Goal: Book appointment/travel/reservation

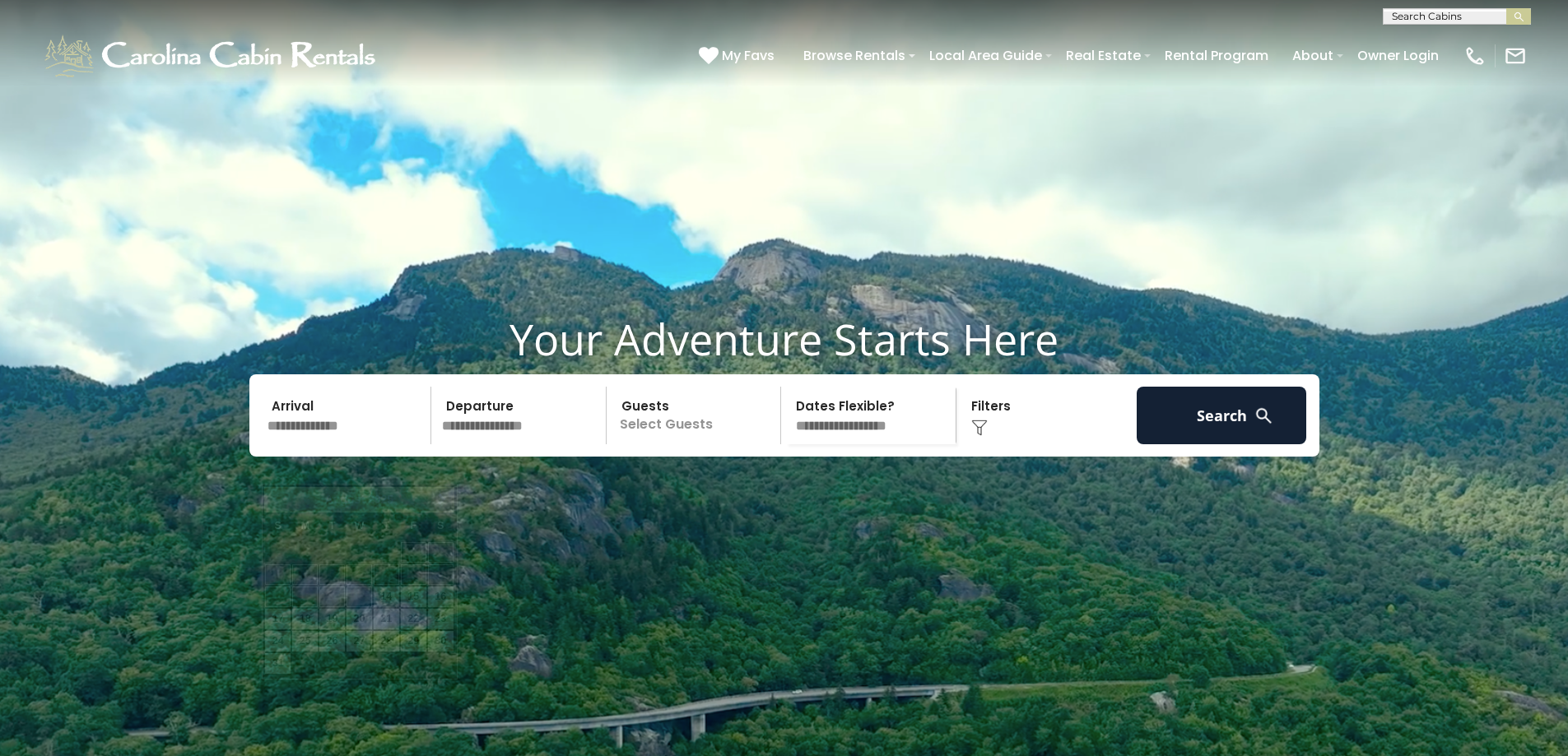
click at [310, 445] on input "text" at bounding box center [347, 415] width 170 height 58
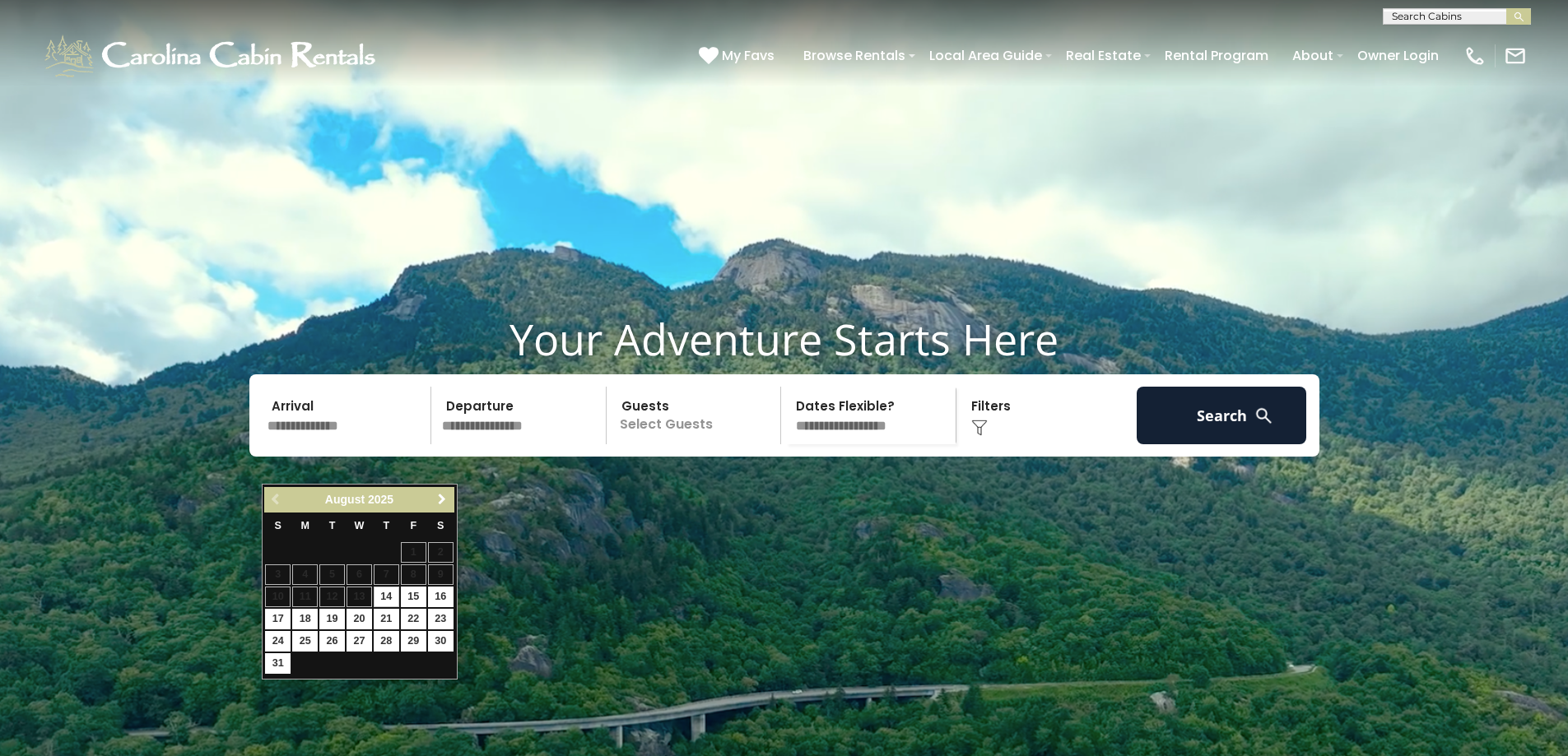
click at [443, 497] on span "Next" at bounding box center [442, 500] width 13 height 13
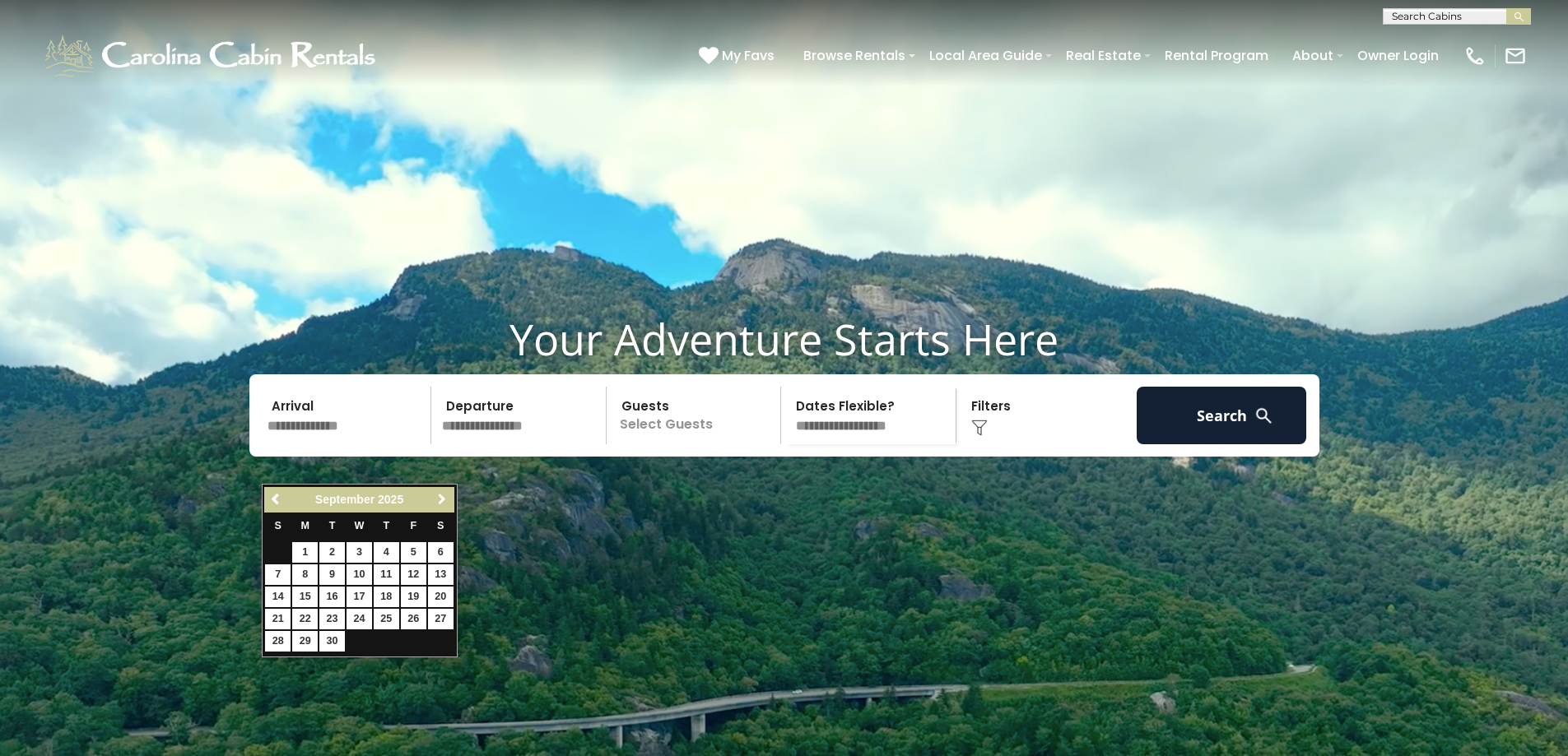
click at [443, 497] on span "Next" at bounding box center [442, 500] width 13 height 13
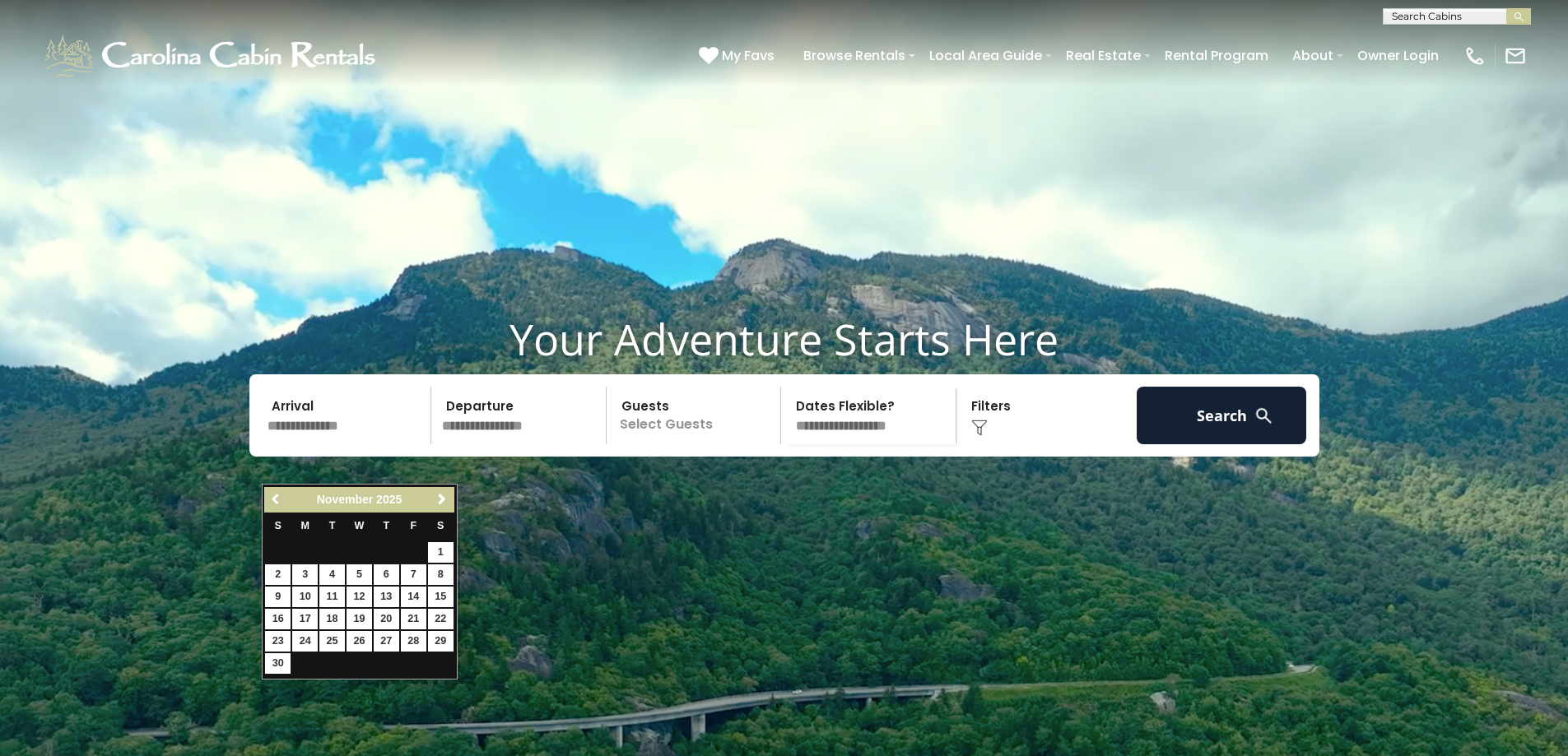
click at [276, 502] on span "Previous" at bounding box center [276, 500] width 13 height 13
click at [409, 642] on link "31" at bounding box center [414, 641] width 26 height 20
type input "********"
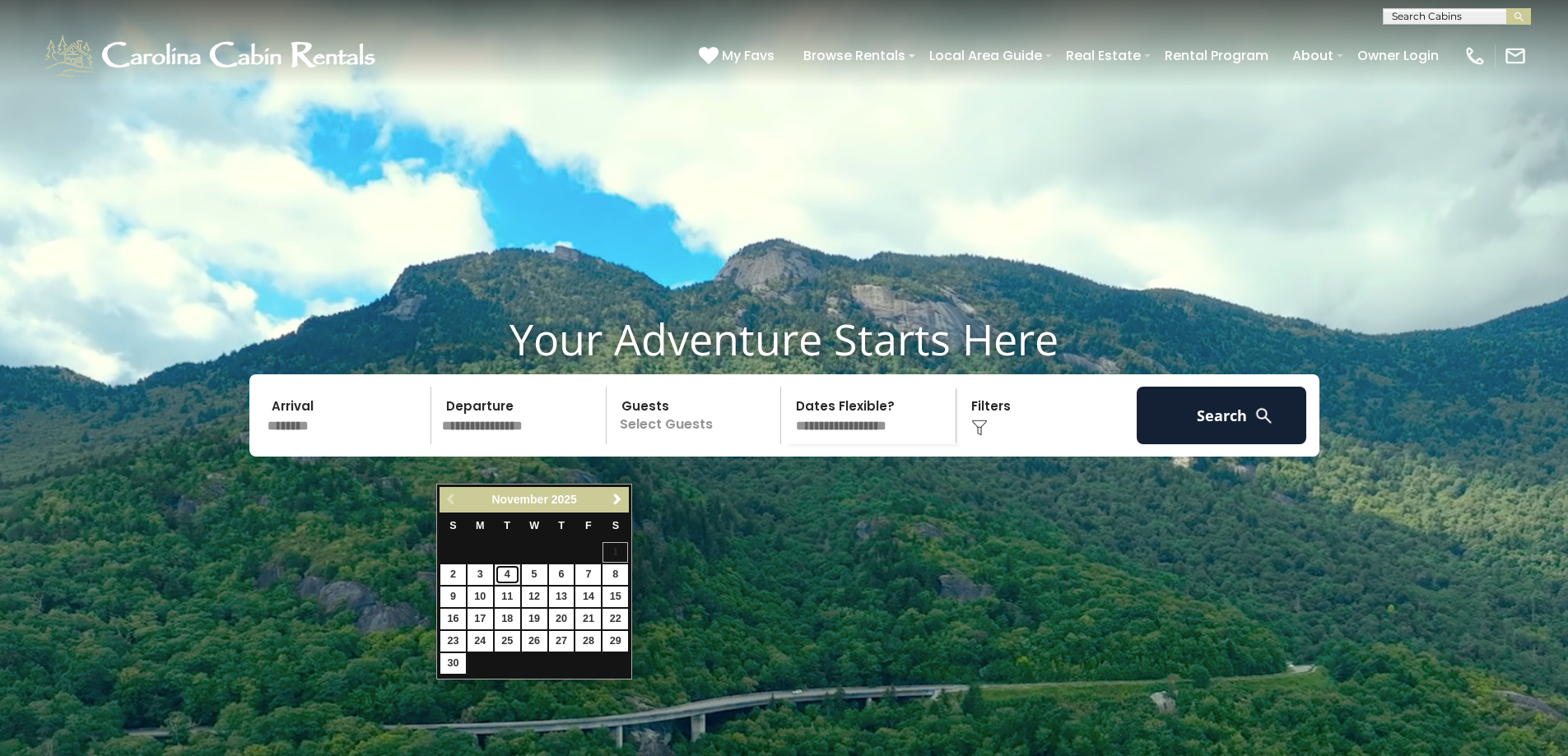
click at [507, 575] on link "4" at bounding box center [507, 574] width 26 height 20
type input "*******"
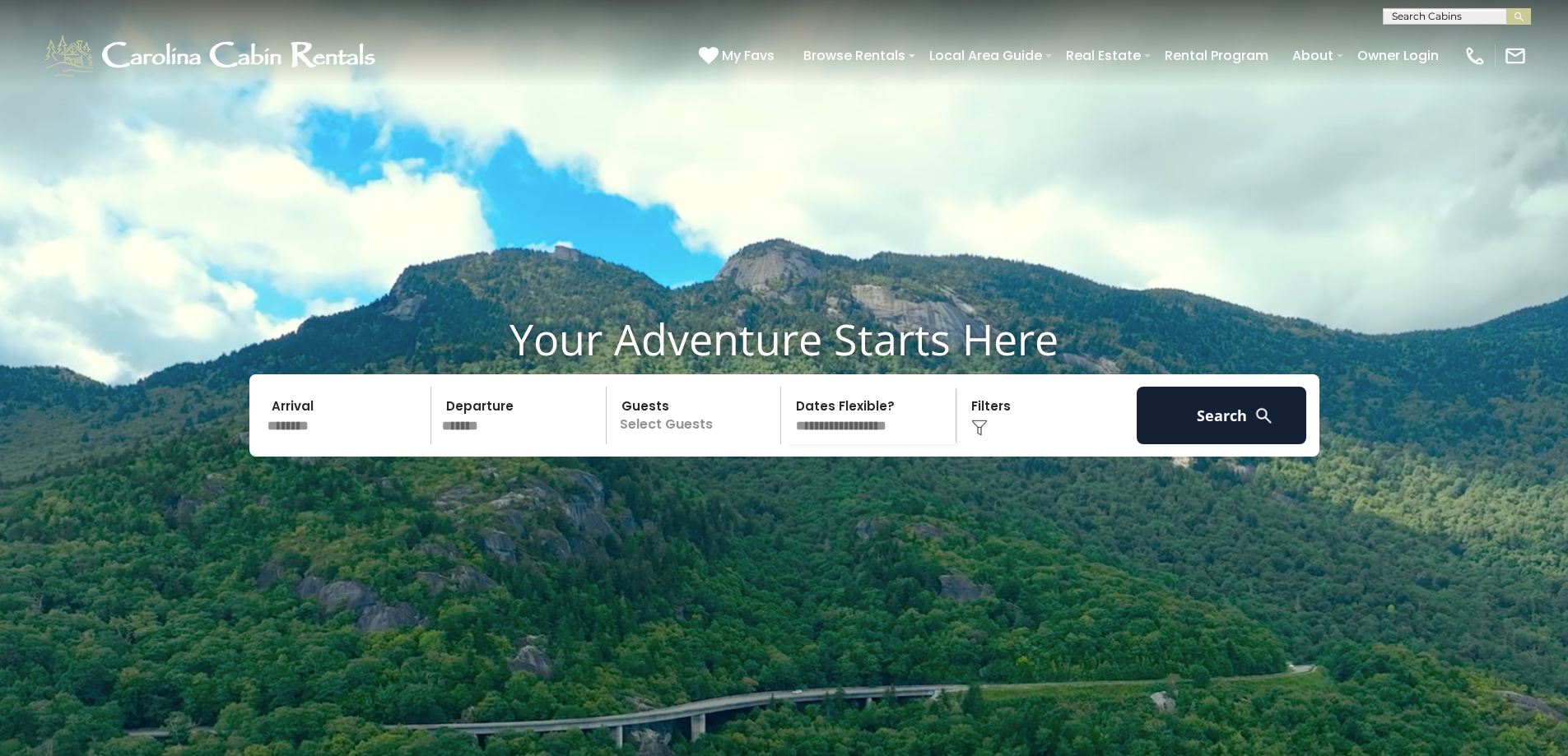
click at [980, 437] on img at bounding box center [979, 428] width 17 height 17
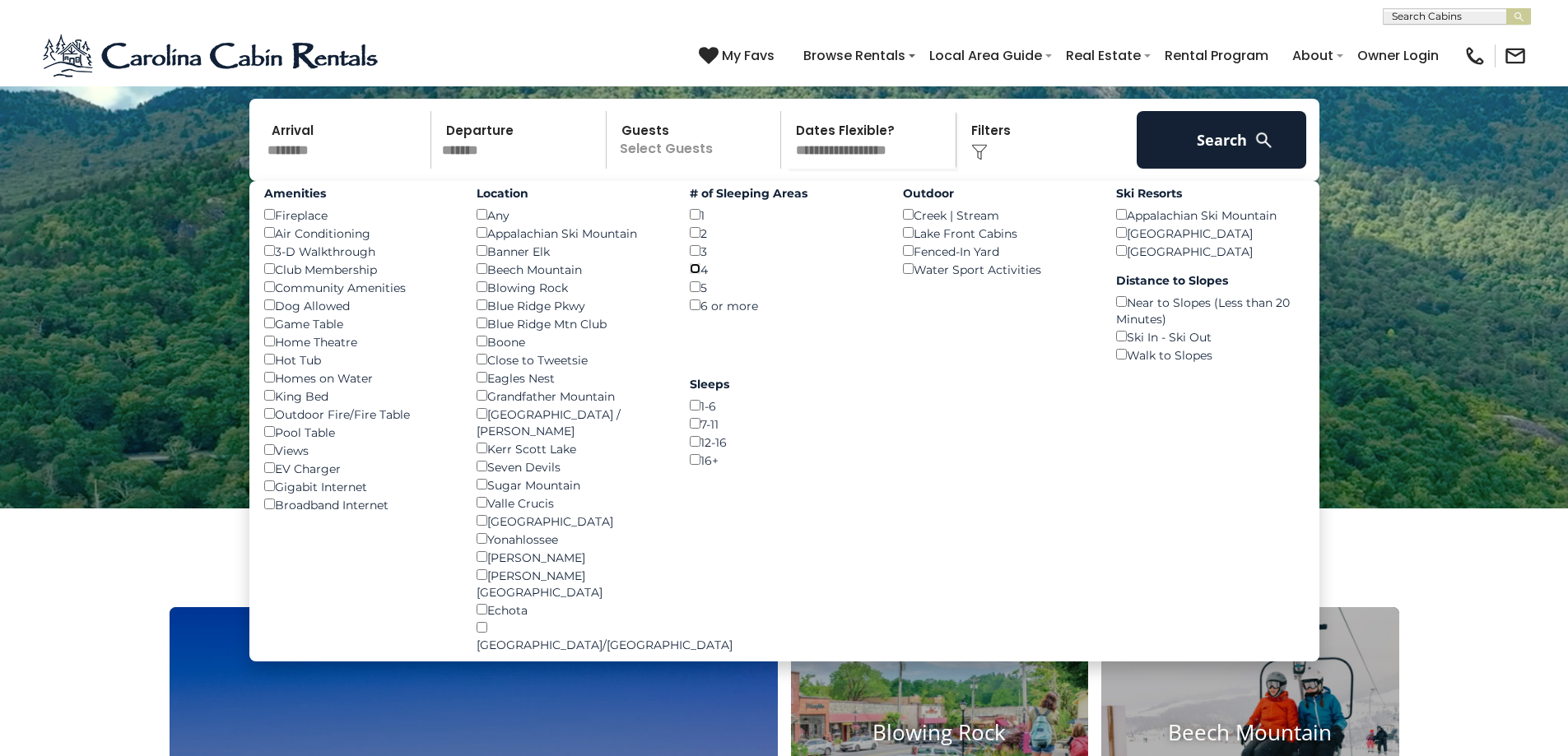
scroll to position [247, 0]
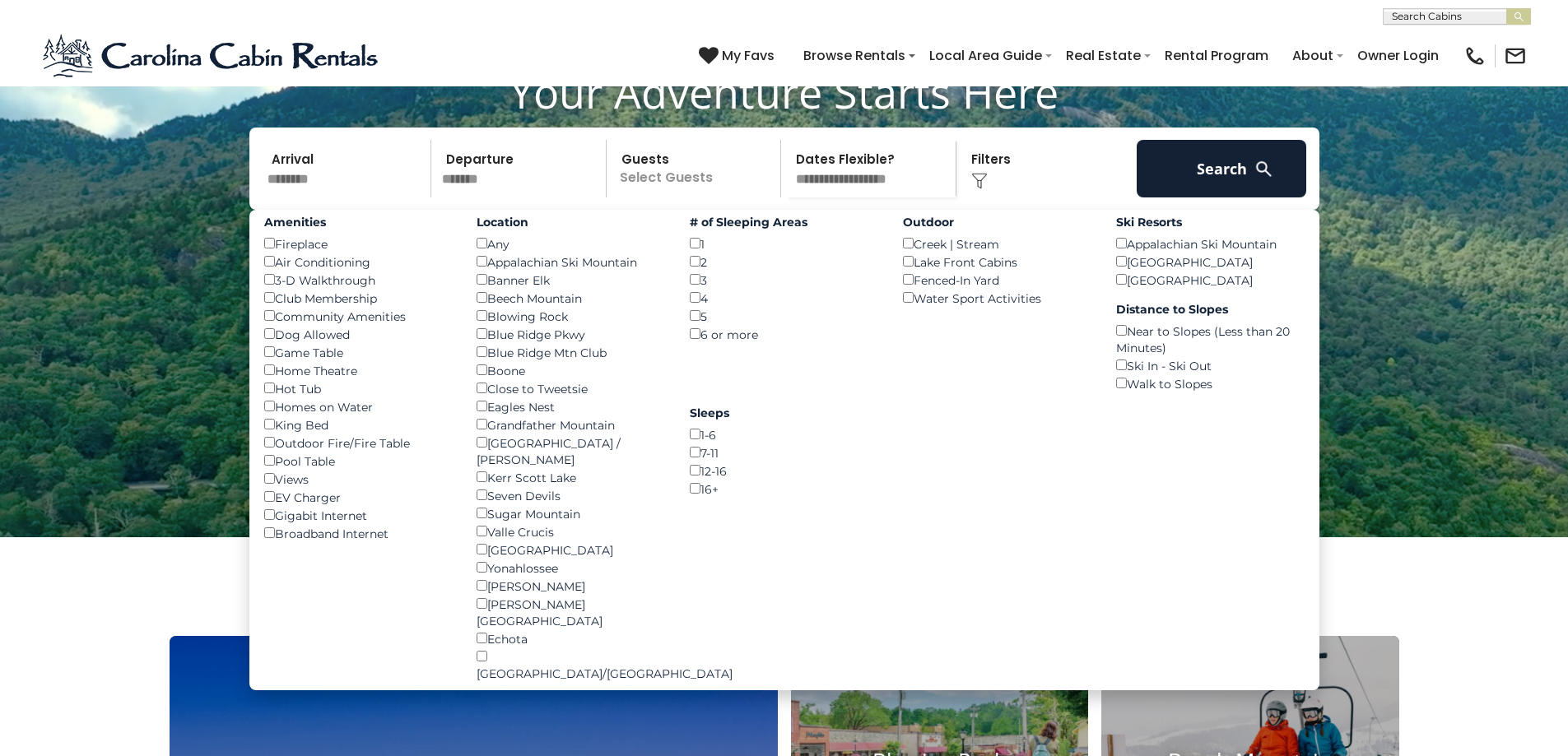
click at [484, 486] on div "Kerr Scott Lake ()" at bounding box center [571, 477] width 188 height 18
click at [483, 325] on div "Blowing Rock ()" at bounding box center [571, 316] width 188 height 18
click at [1220, 198] on button "Search" at bounding box center [1222, 169] width 170 height 58
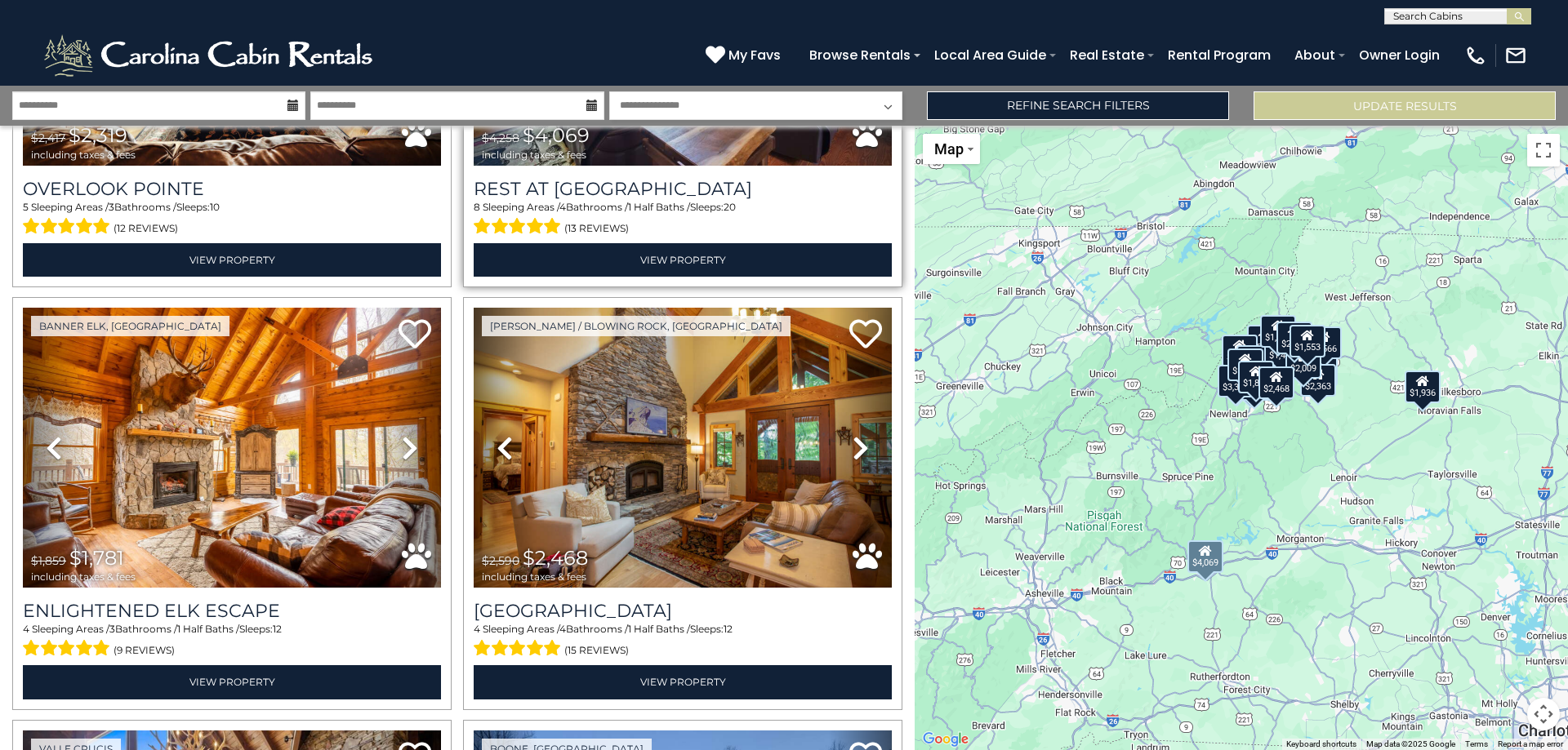
scroll to position [327, 0]
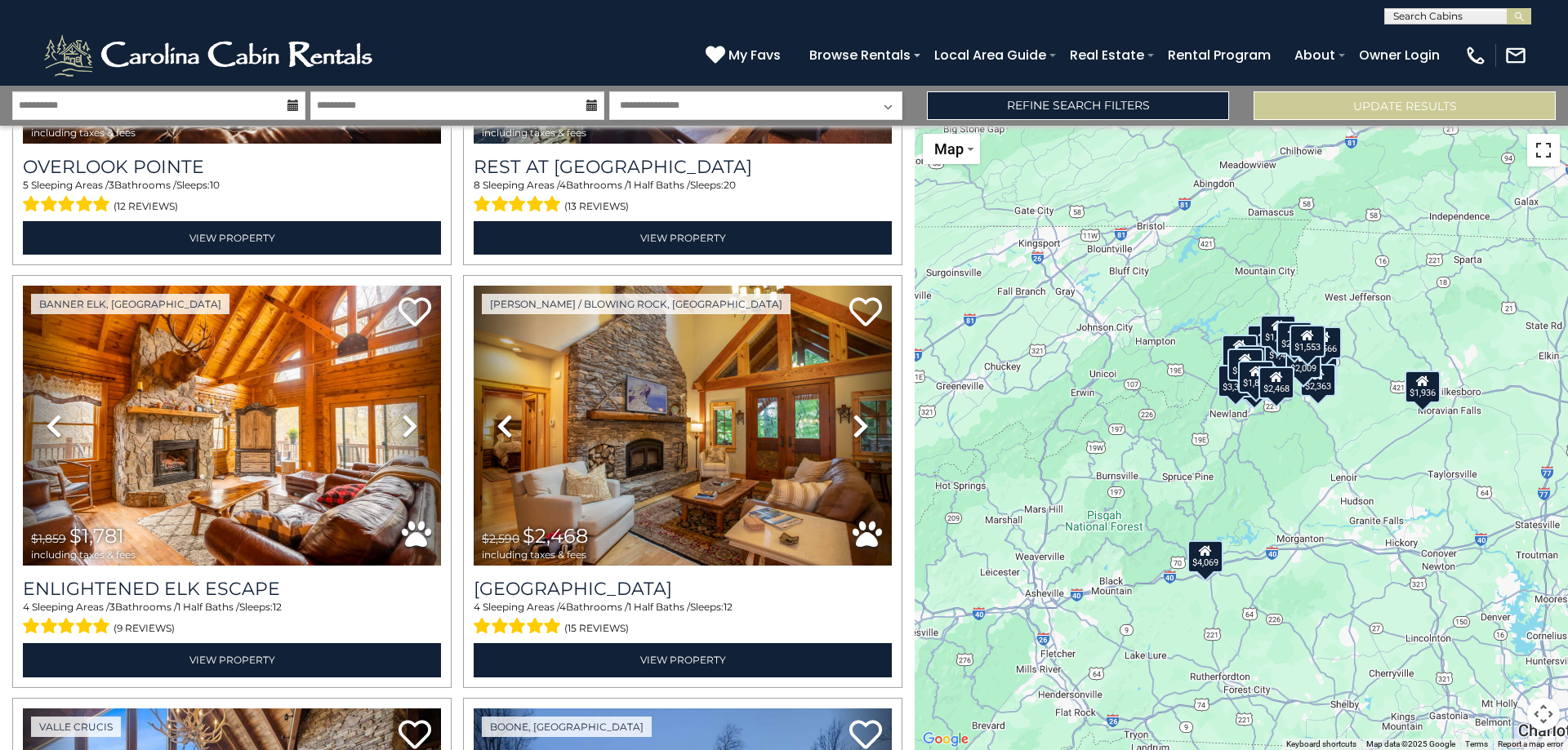
click at [1539, 150] on button "Toggle fullscreen view" at bounding box center [1542, 150] width 33 height 33
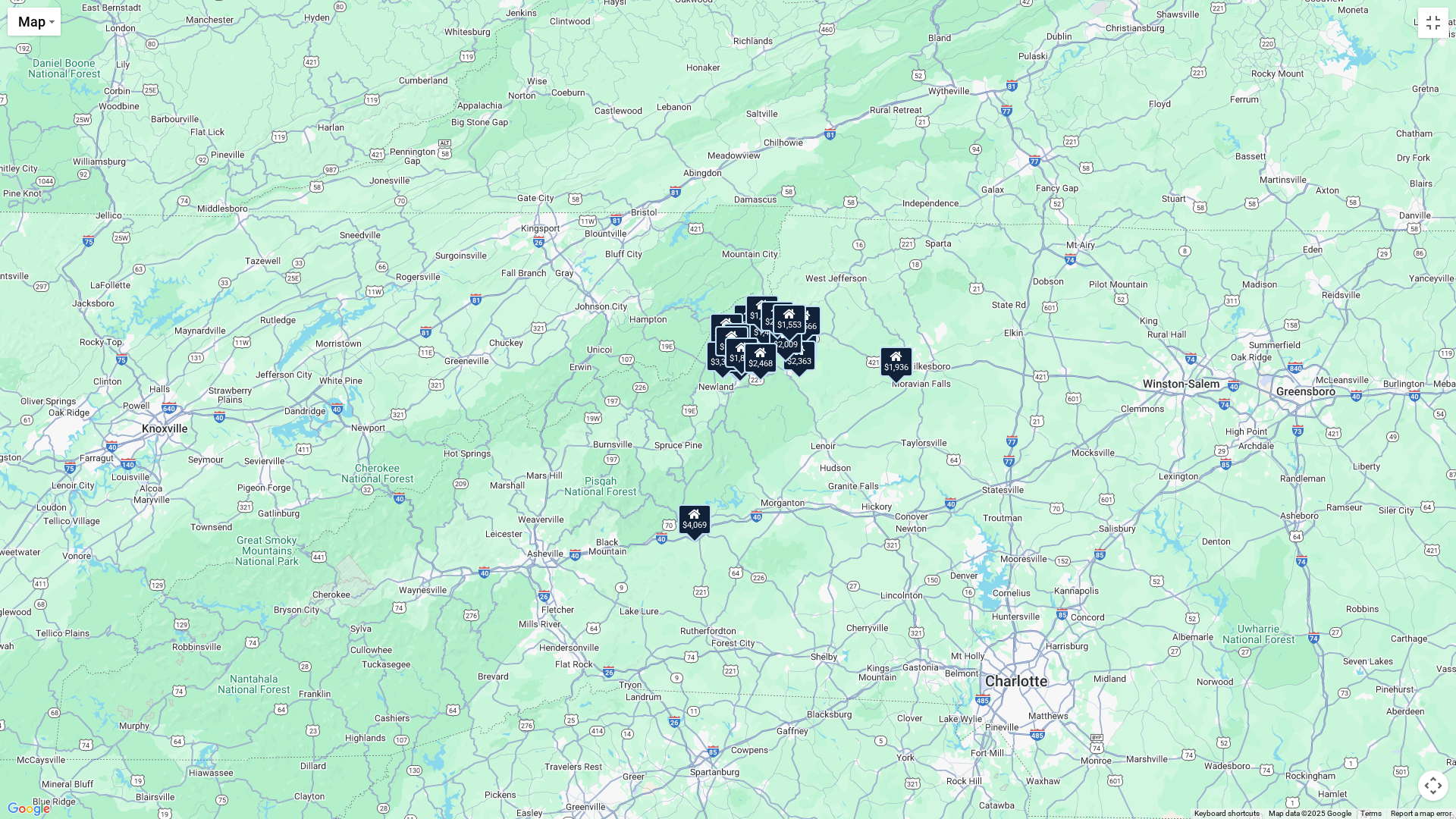
click at [682, 464] on div "$2,319 $4,069 $1,781 $2,468 $3,082 $1,792 $1,630 $1,891 $2,850 $1,657 $2,302 $2…" at bounding box center [728, 410] width 1456 height 819
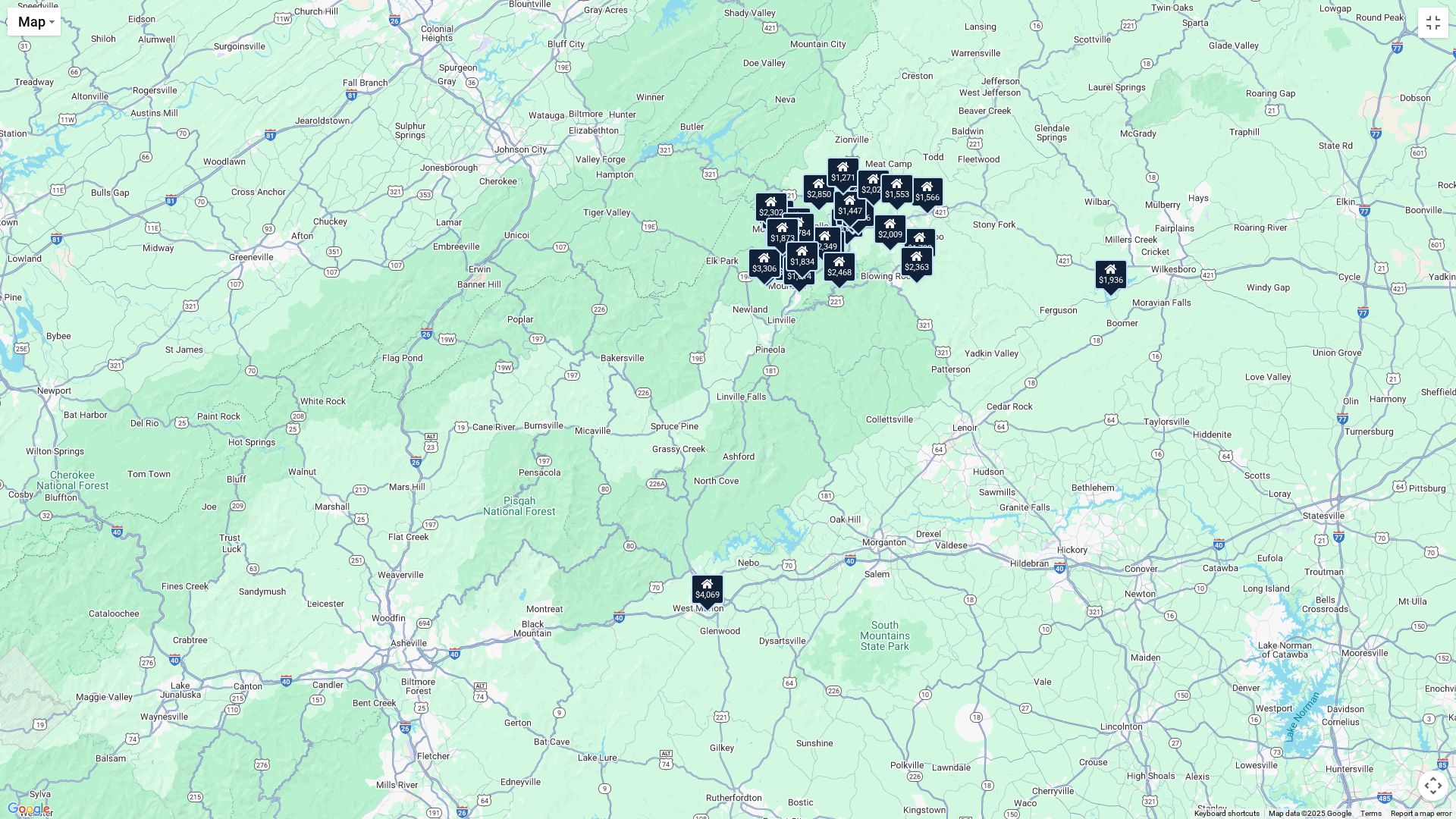
click at [674, 392] on div "$2,319 $4,069 $1,781 $2,468 $3,082 $1,792 $1,630 $1,891 $2,850 $1,657 $2,302 $2…" at bounding box center [728, 410] width 1456 height 819
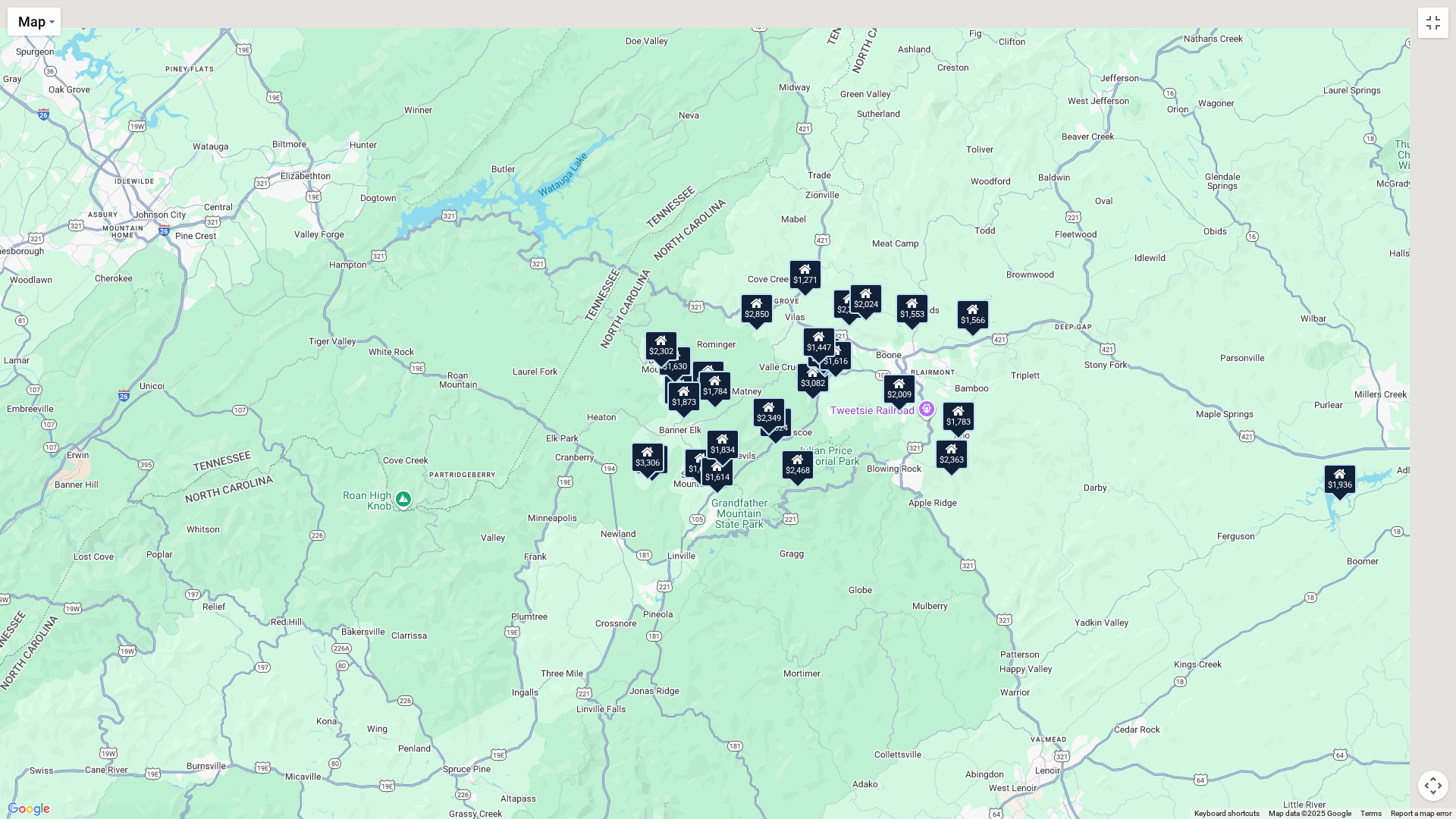
drag, startPoint x: 957, startPoint y: 311, endPoint x: 746, endPoint y: 634, distance: 385.8
click at [746, 634] on div "$2,319 $4,069 $1,781 $2,468 $3,082 $1,792 $1,630 $1,891 $2,850 $1,657 $2,302 $2…" at bounding box center [728, 410] width 1456 height 819
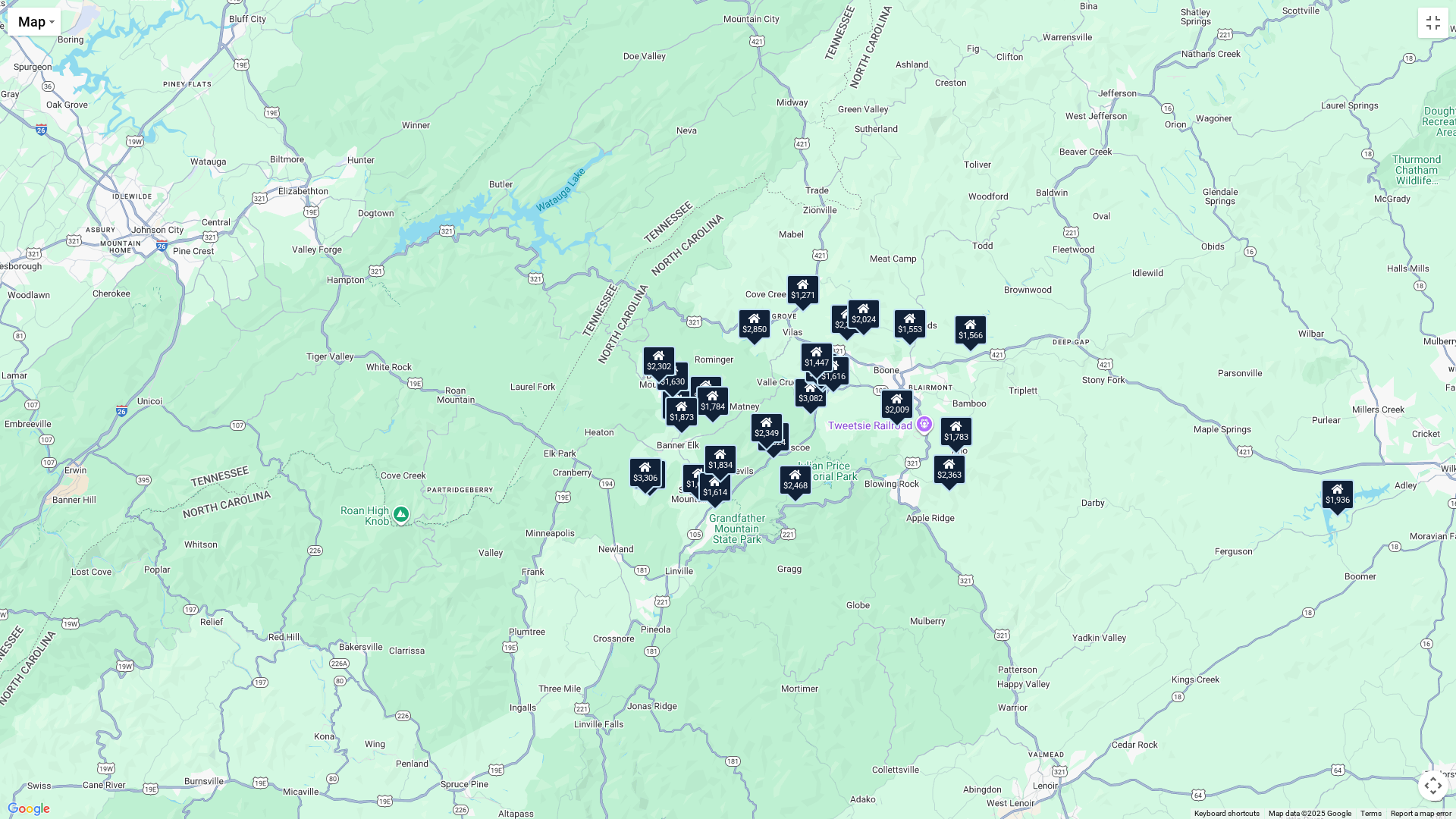
click at [879, 252] on div "$2,319 $4,069 $1,781 $2,468 $3,082 $1,792 $1,630 $1,891 $2,850 $1,657 $2,302 $2…" at bounding box center [728, 410] width 1456 height 819
click at [880, 251] on div "$2,319 $4,069 $1,781 $2,468 $3,082 $1,792 $1,630 $1,891 $2,850 $1,657 $2,302 $2…" at bounding box center [728, 410] width 1456 height 819
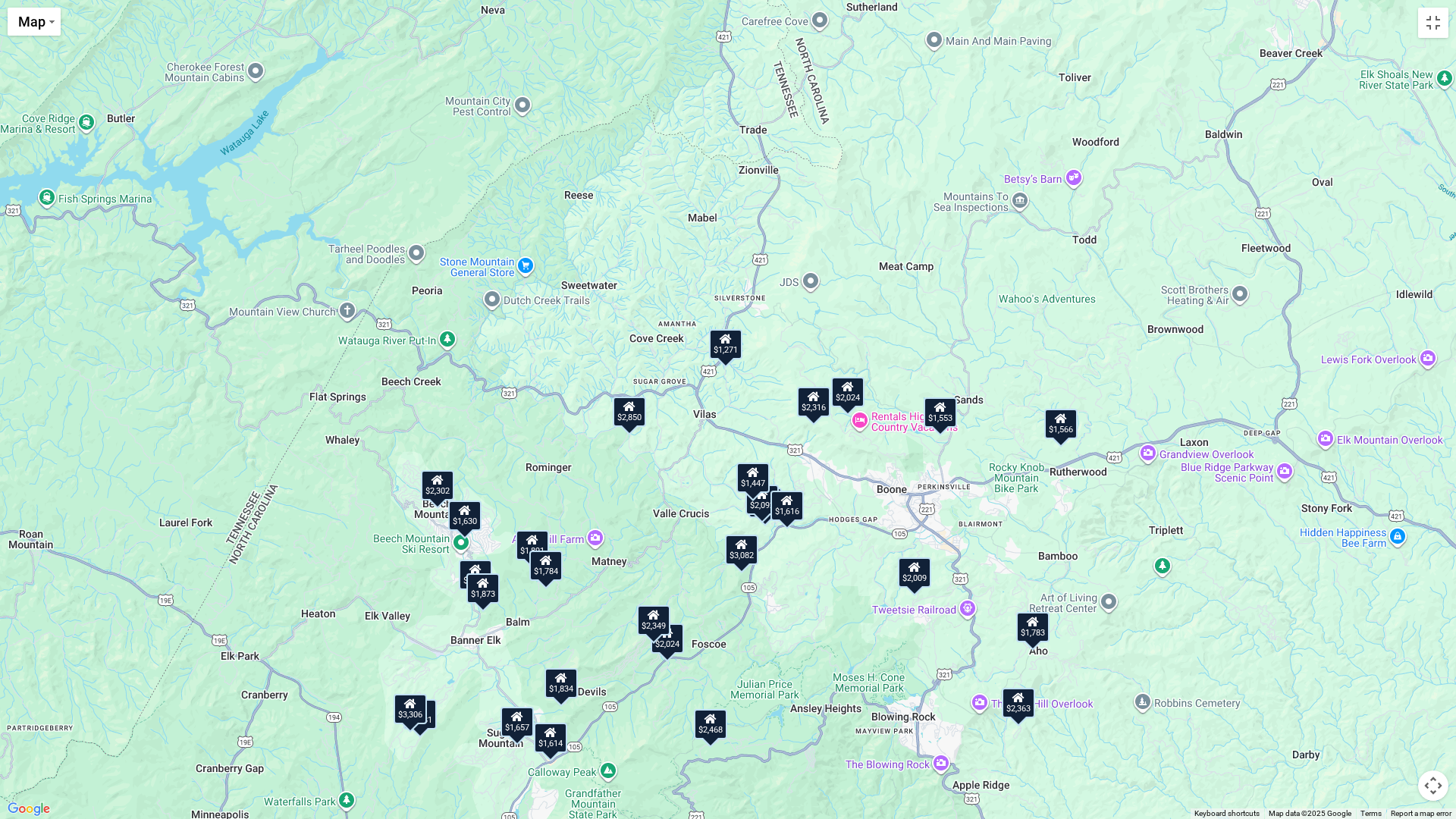
click at [816, 412] on div "$2,316" at bounding box center [813, 401] width 34 height 30
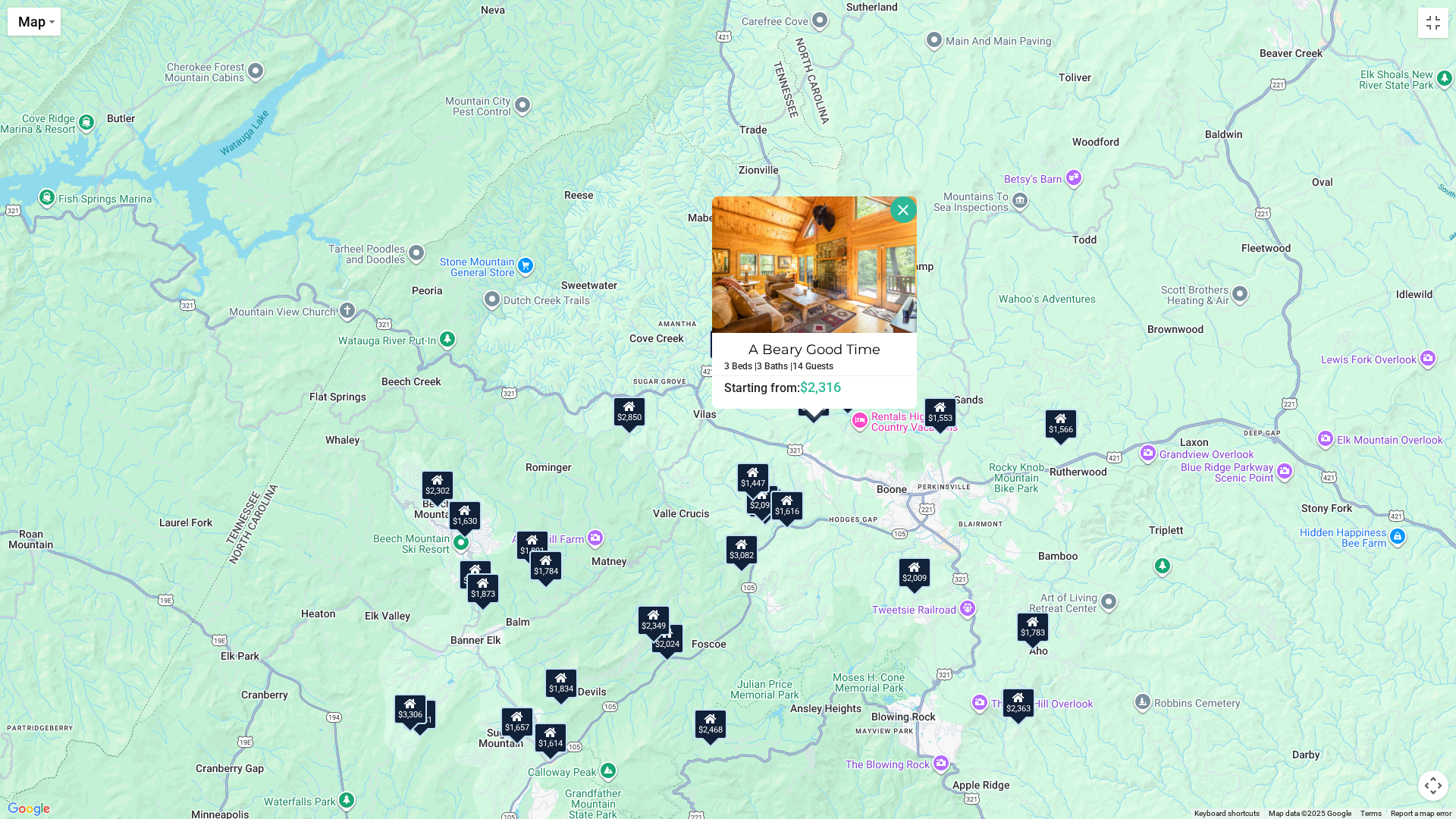
click at [948, 333] on div "$2,319 $4,069 $1,781 $2,468 $3,082 $1,792 $1,630 $1,891 $2,850 $1,657 $2,302 $2…" at bounding box center [728, 410] width 1456 height 819
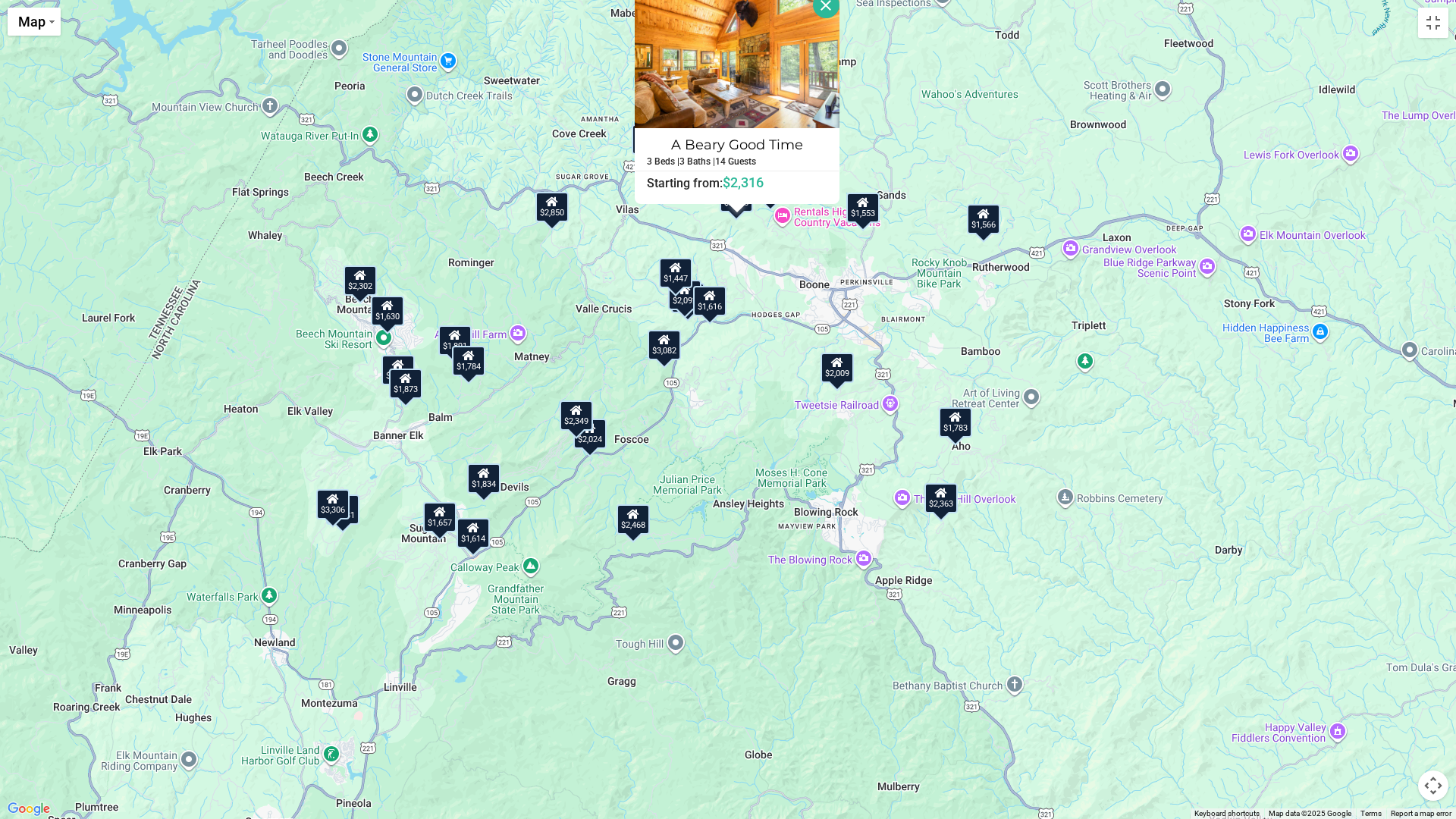
drag, startPoint x: 1195, startPoint y: 692, endPoint x: 1117, endPoint y: 483, distance: 223.1
click at [1117, 483] on div "$2,319 $4,069 $1,781 $2,468 $3,082 $1,792 $1,630 $1,891 $2,850 $1,657 $2,302 $2…" at bounding box center [728, 410] width 1456 height 819
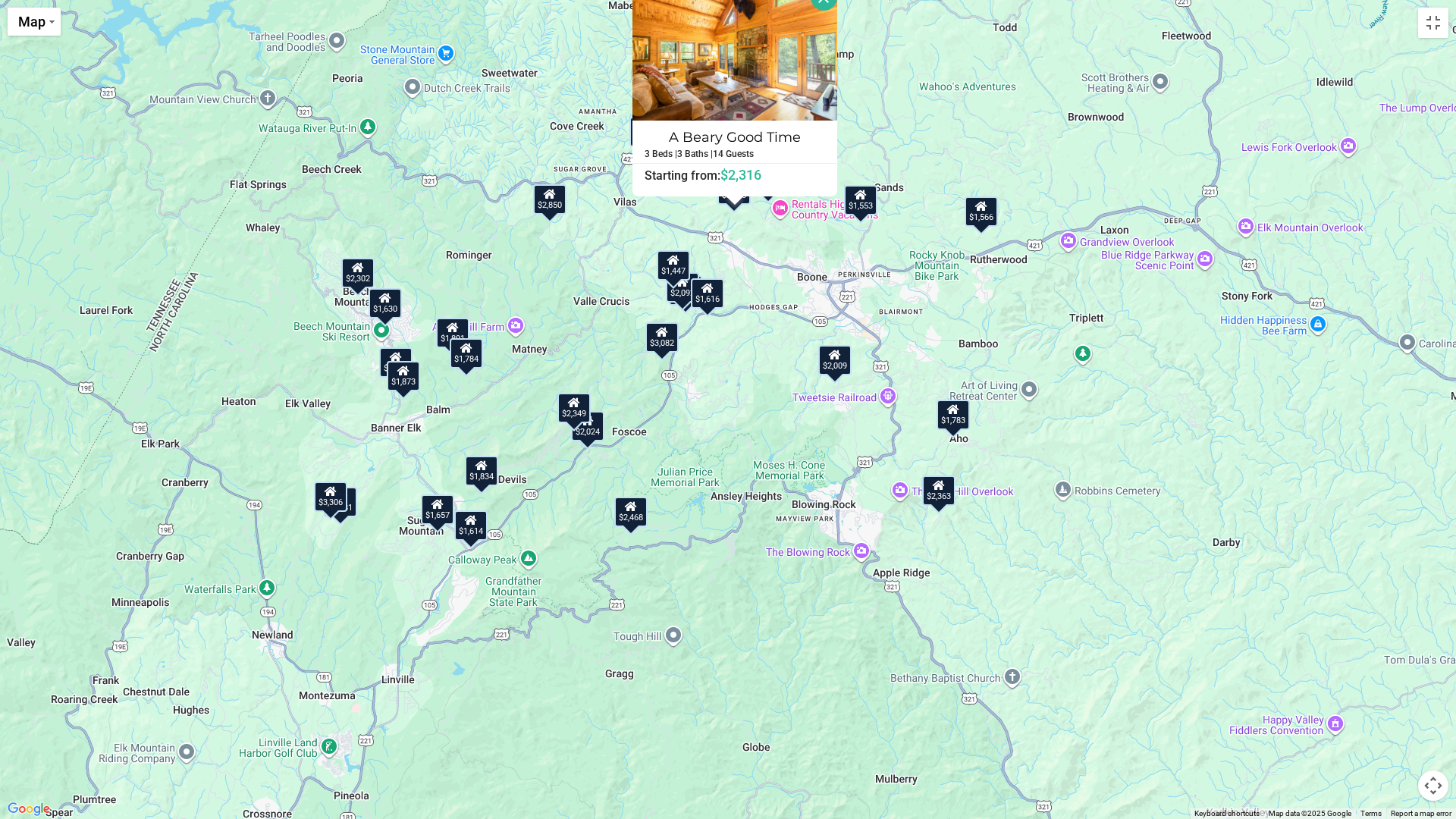
click at [956, 426] on div "$1,783" at bounding box center [952, 414] width 34 height 30
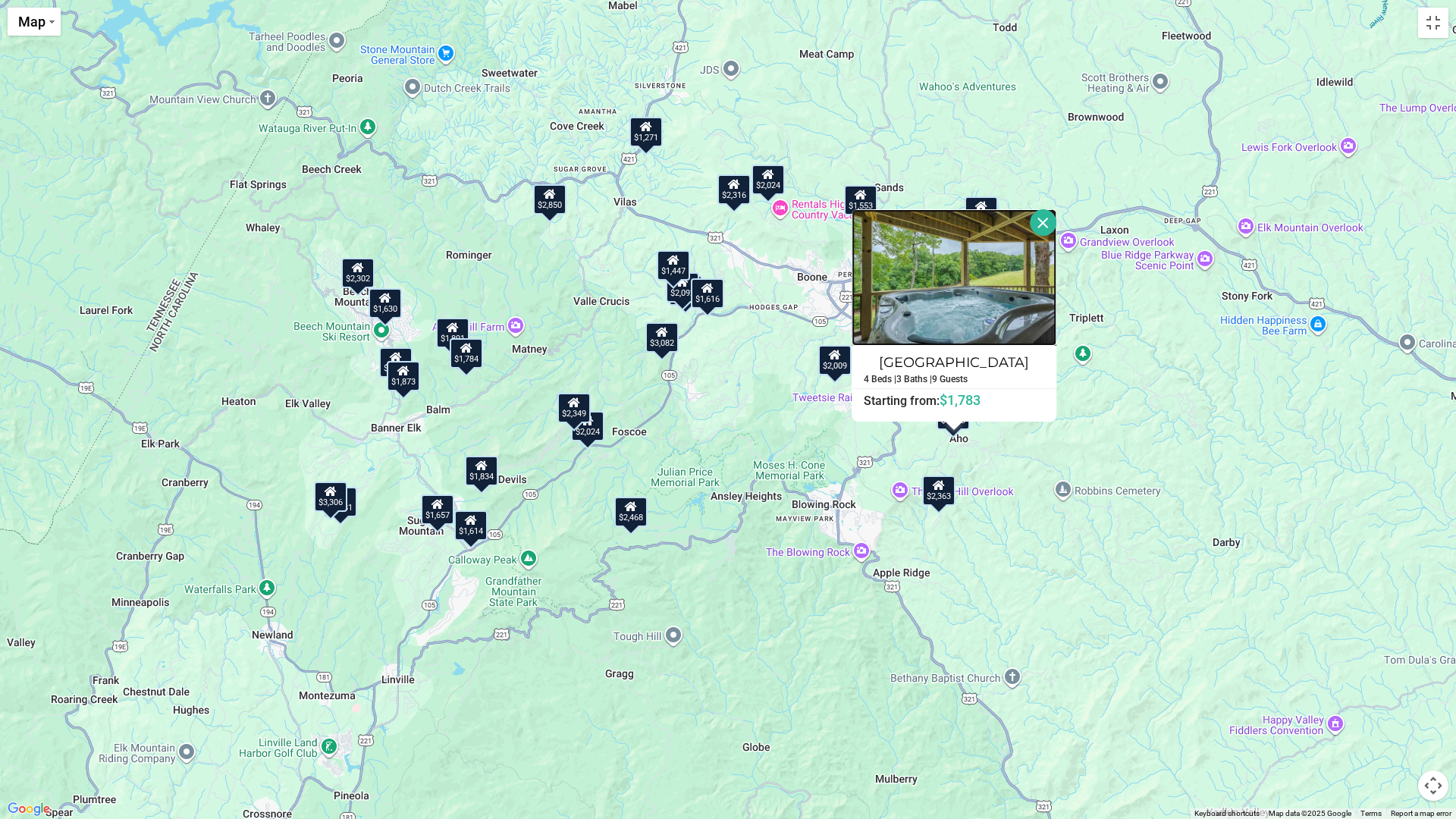
click at [949, 304] on img at bounding box center [953, 277] width 204 height 136
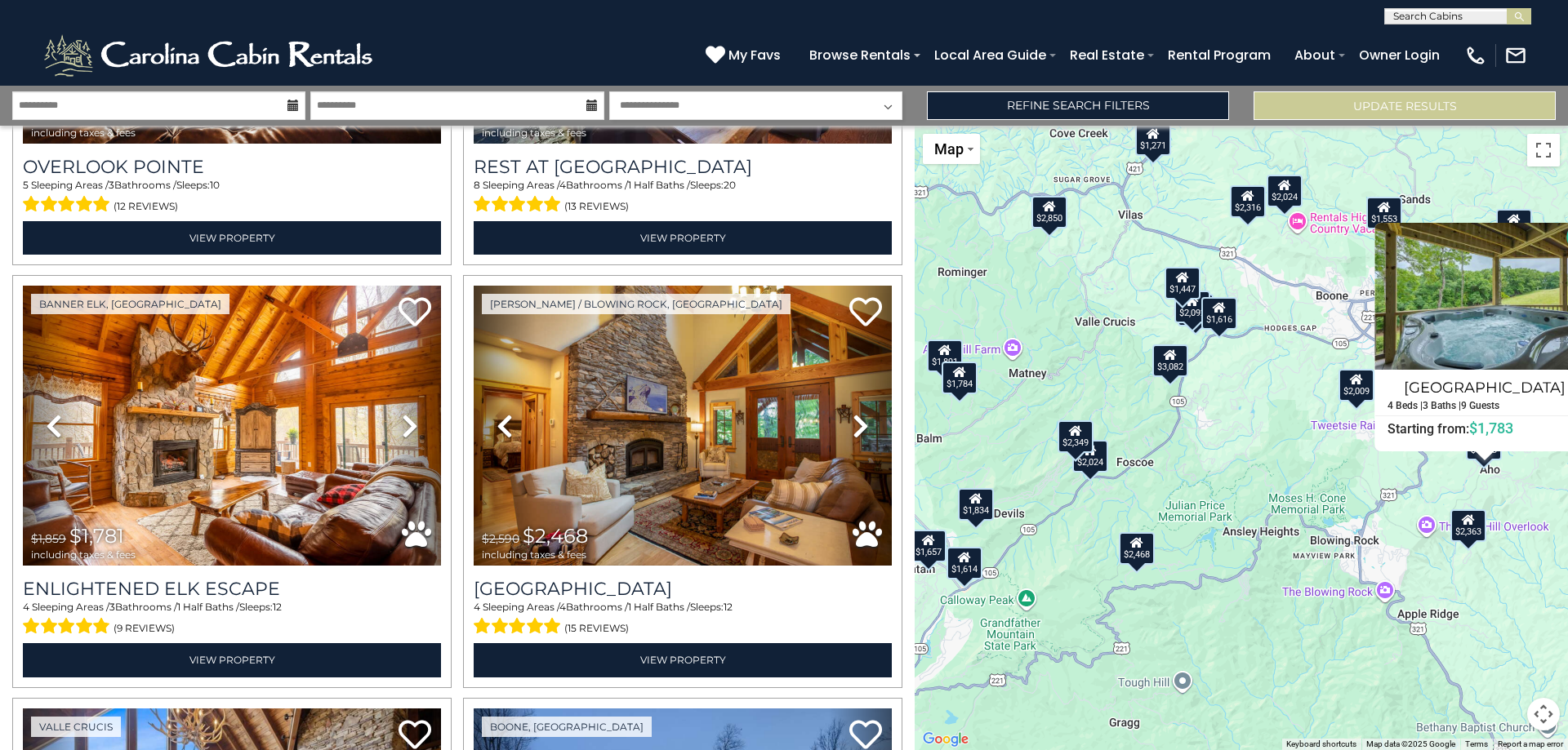
click at [1167, 368] on div "$3,082" at bounding box center [1170, 359] width 36 height 33
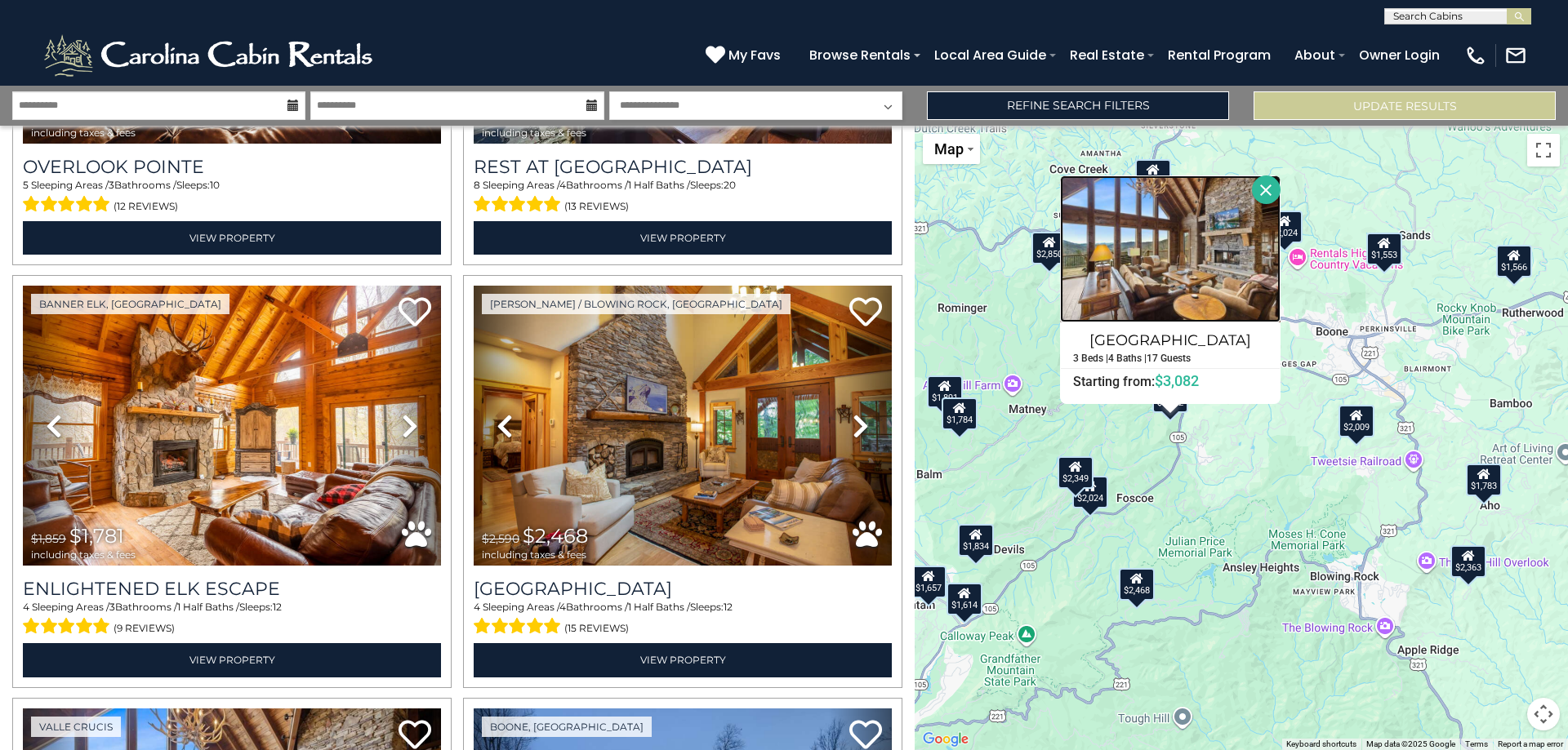
click at [1159, 258] on img at bounding box center [1170, 248] width 220 height 147
click at [1290, 465] on div "$2,319 $4,069 $1,781 $2,468 $3,082 $1,792 $1,630 $1,891 $2,850 $1,657 $2,302 $2…" at bounding box center [1241, 438] width 653 height 624
click at [1262, 189] on button "Close" at bounding box center [1266, 189] width 28 height 28
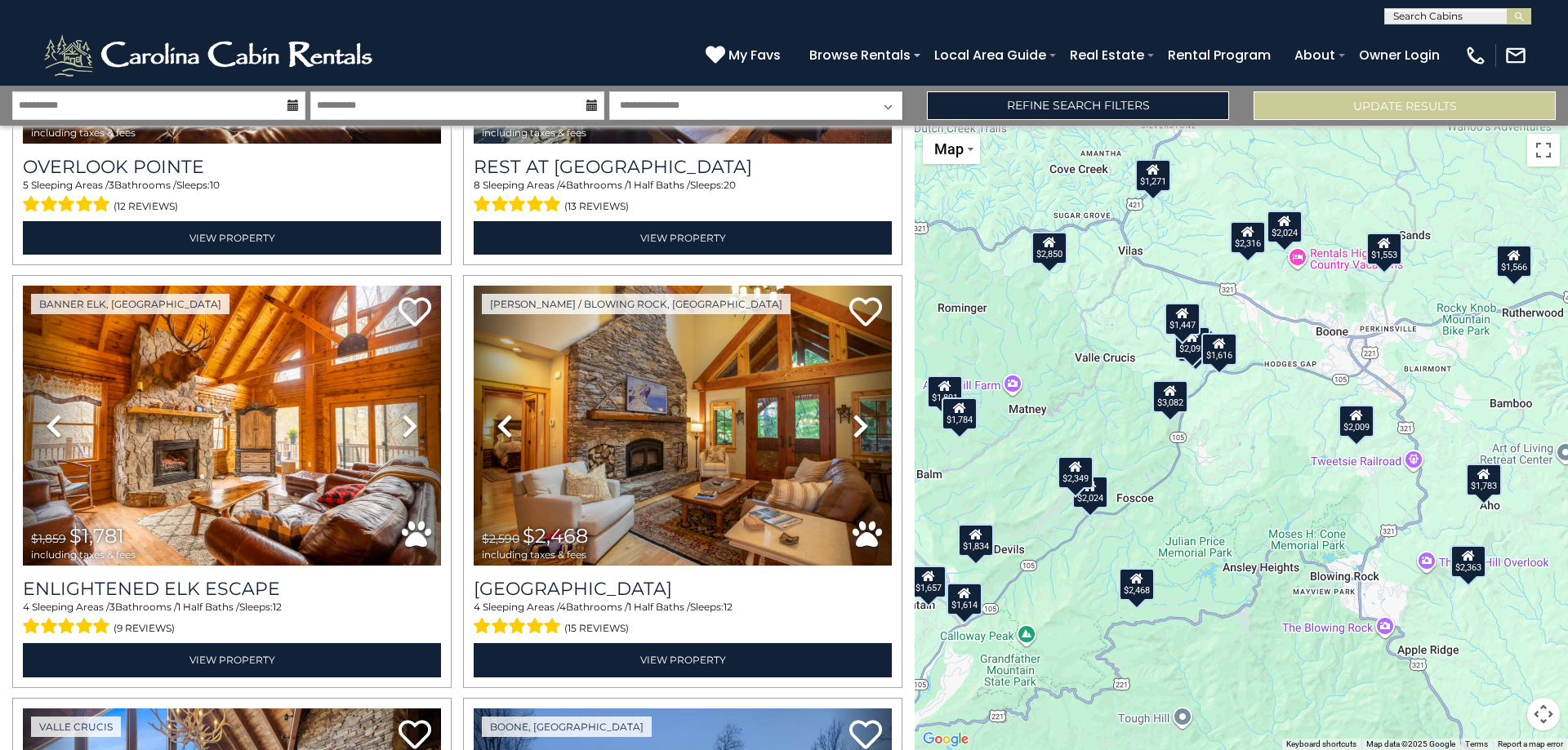
click at [1247, 422] on div "$2,319 $4,069 $1,781 $2,468 $3,082 $1,792 $1,630 $1,891 $2,850 $1,657 $2,302 $2…" at bounding box center [1241, 438] width 653 height 624
click at [1246, 416] on div "$2,319 $4,069 $1,781 $2,468 $3,082 $1,792 $1,630 $1,891 $2,850 $1,657 $2,302 $2…" at bounding box center [1241, 438] width 653 height 624
click at [1046, 252] on div "$2,850" at bounding box center [1049, 246] width 36 height 33
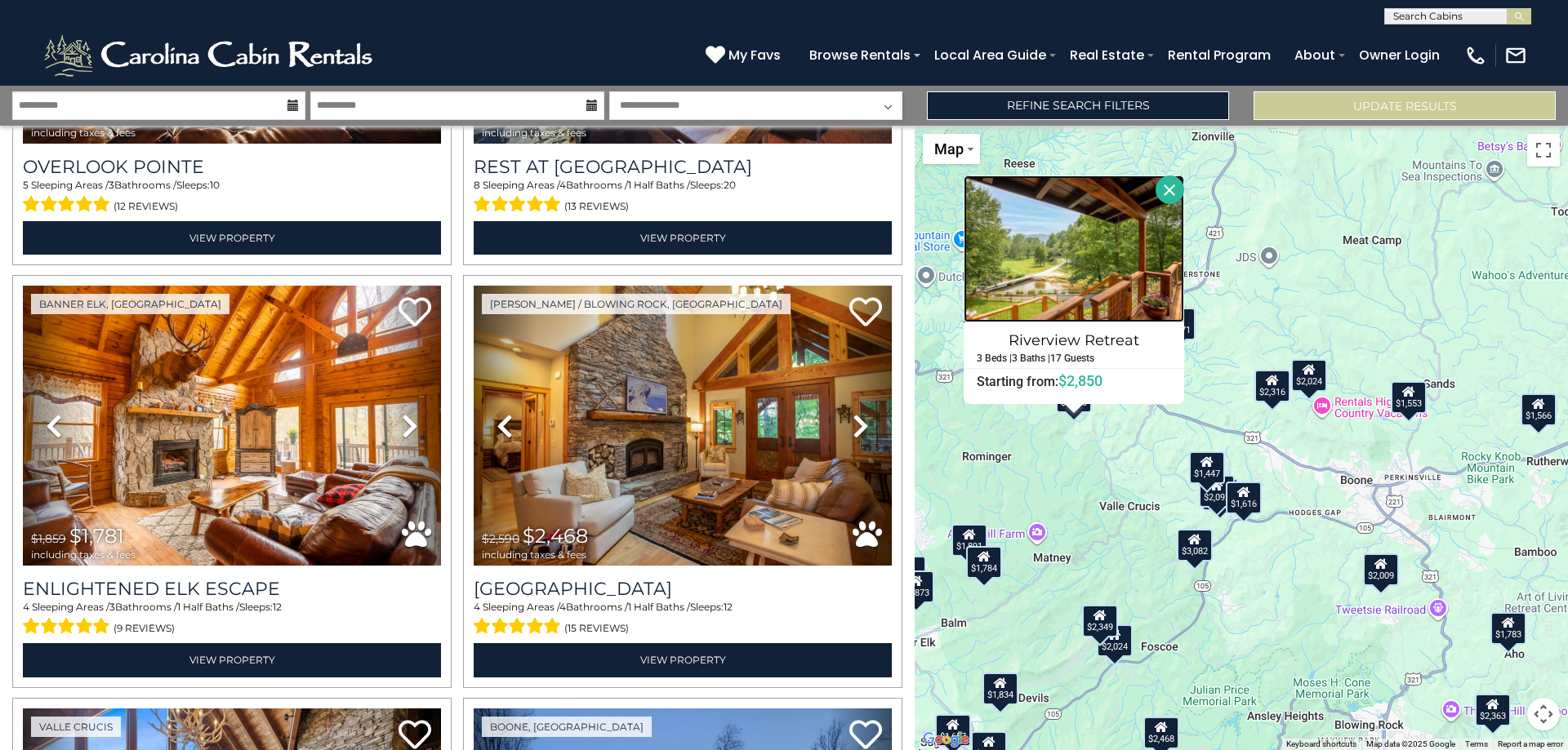
click at [1087, 275] on img at bounding box center [1073, 248] width 220 height 147
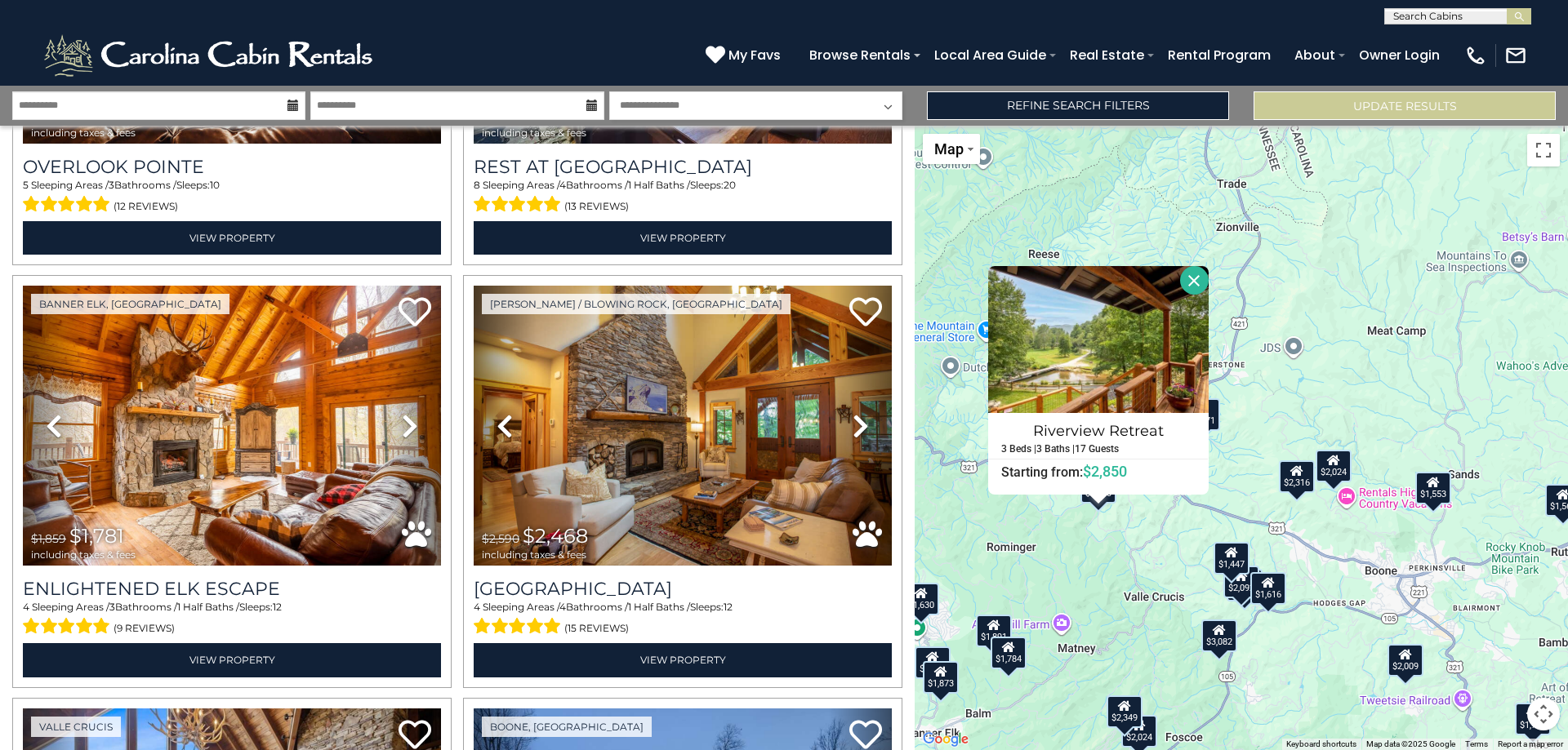
drag, startPoint x: 1259, startPoint y: 599, endPoint x: 1285, endPoint y: 691, distance: 95.6
click at [1285, 691] on div "$2,319 $4,069 $1,781 $2,468 $3,082 $1,792 $1,630 $1,891 $2,850 $1,657 $2,302 $2…" at bounding box center [1241, 438] width 653 height 624
click at [1189, 279] on button "Close" at bounding box center [1194, 280] width 28 height 28
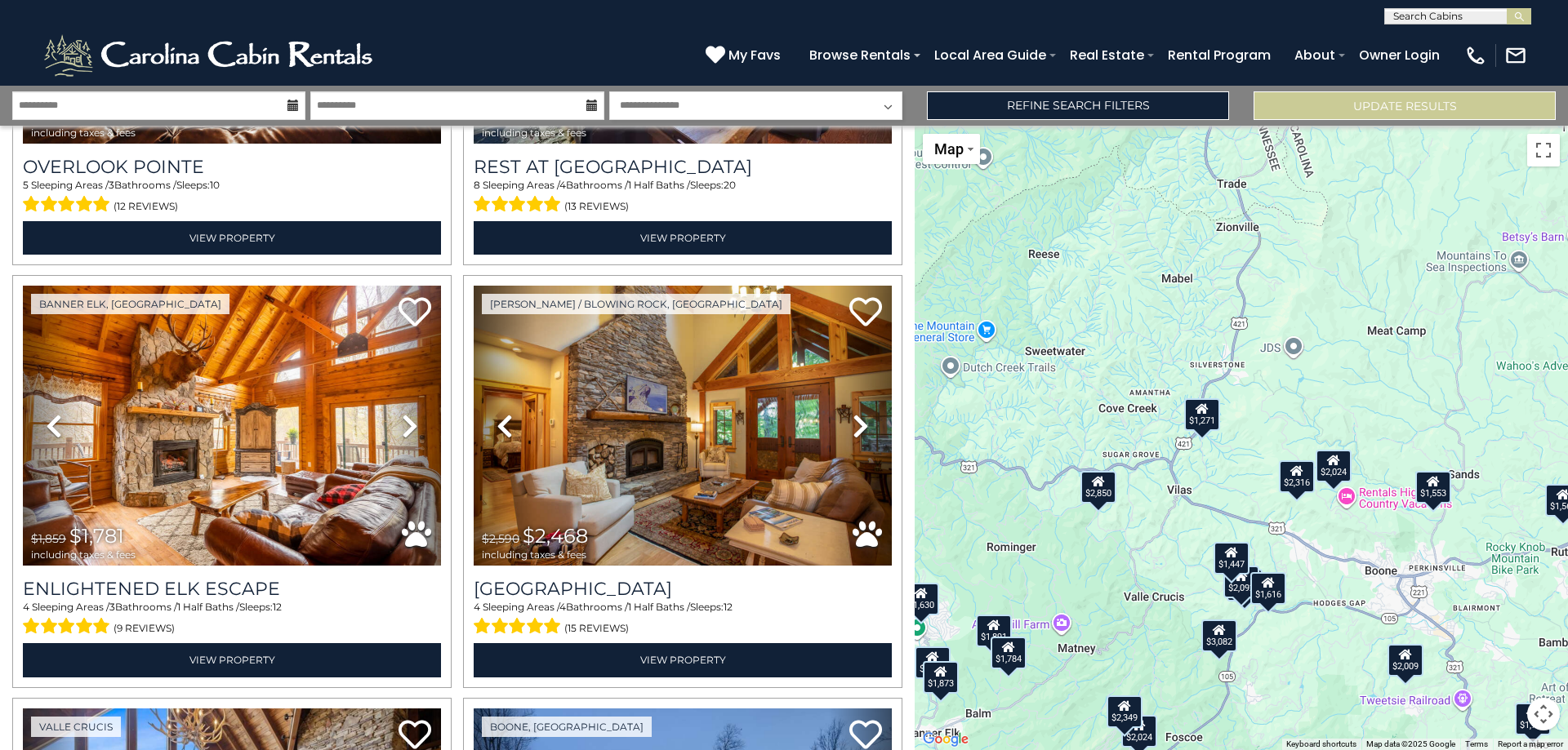
click at [1326, 666] on div "$2,319 $4,069 $1,781 $2,468 $3,082 $1,792 $1,630 $1,891 $2,850 $1,657 $2,302 $2…" at bounding box center [1241, 438] width 653 height 624
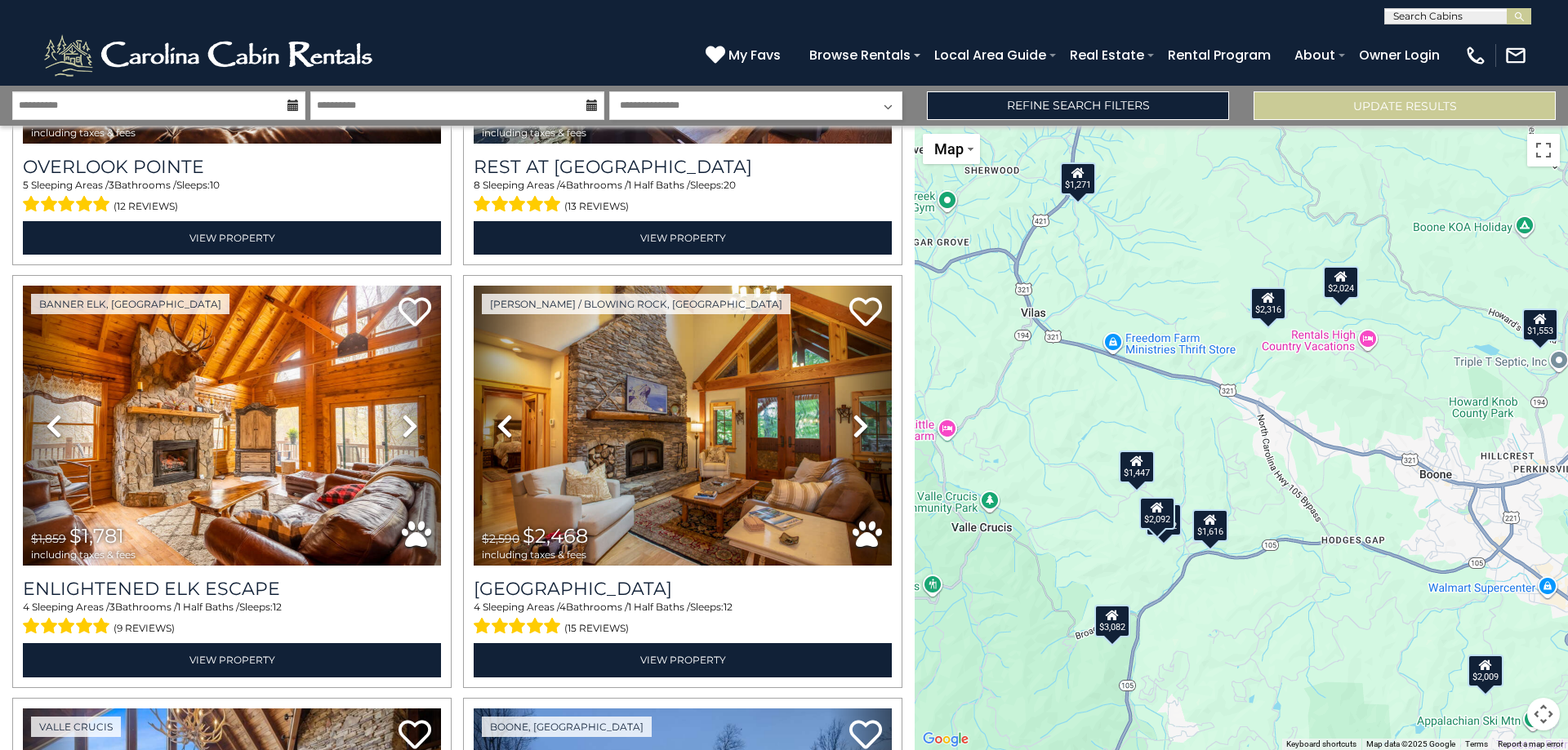
click at [1156, 523] on div "$2,092" at bounding box center [1157, 513] width 36 height 33
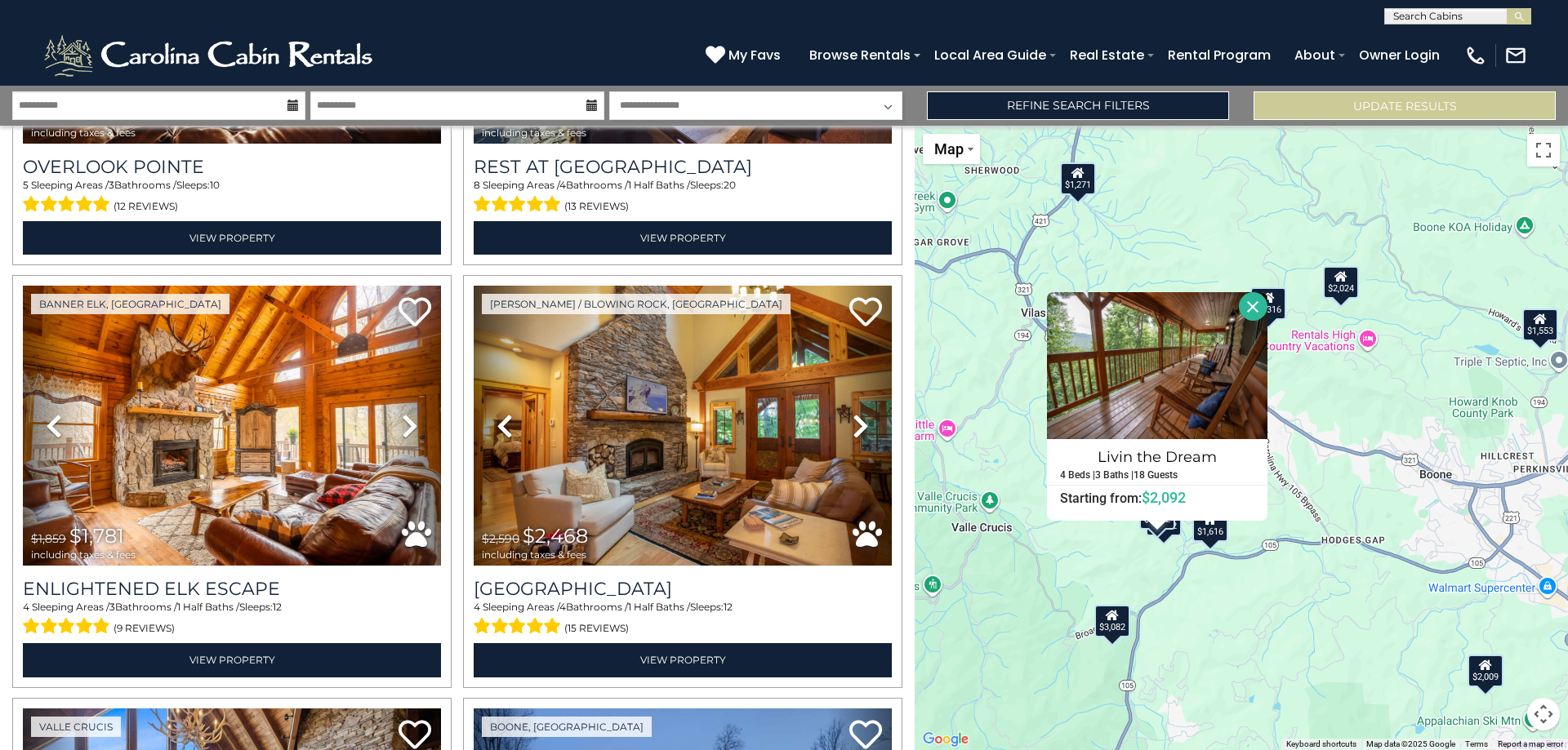
click at [1242, 675] on div "$2,319 $4,069 $1,781 $2,468 $3,082 $1,792 $1,630 $1,891 $2,850 $1,657 $2,302 $2…" at bounding box center [1241, 438] width 653 height 624
click at [1258, 302] on button "Close" at bounding box center [1253, 306] width 28 height 28
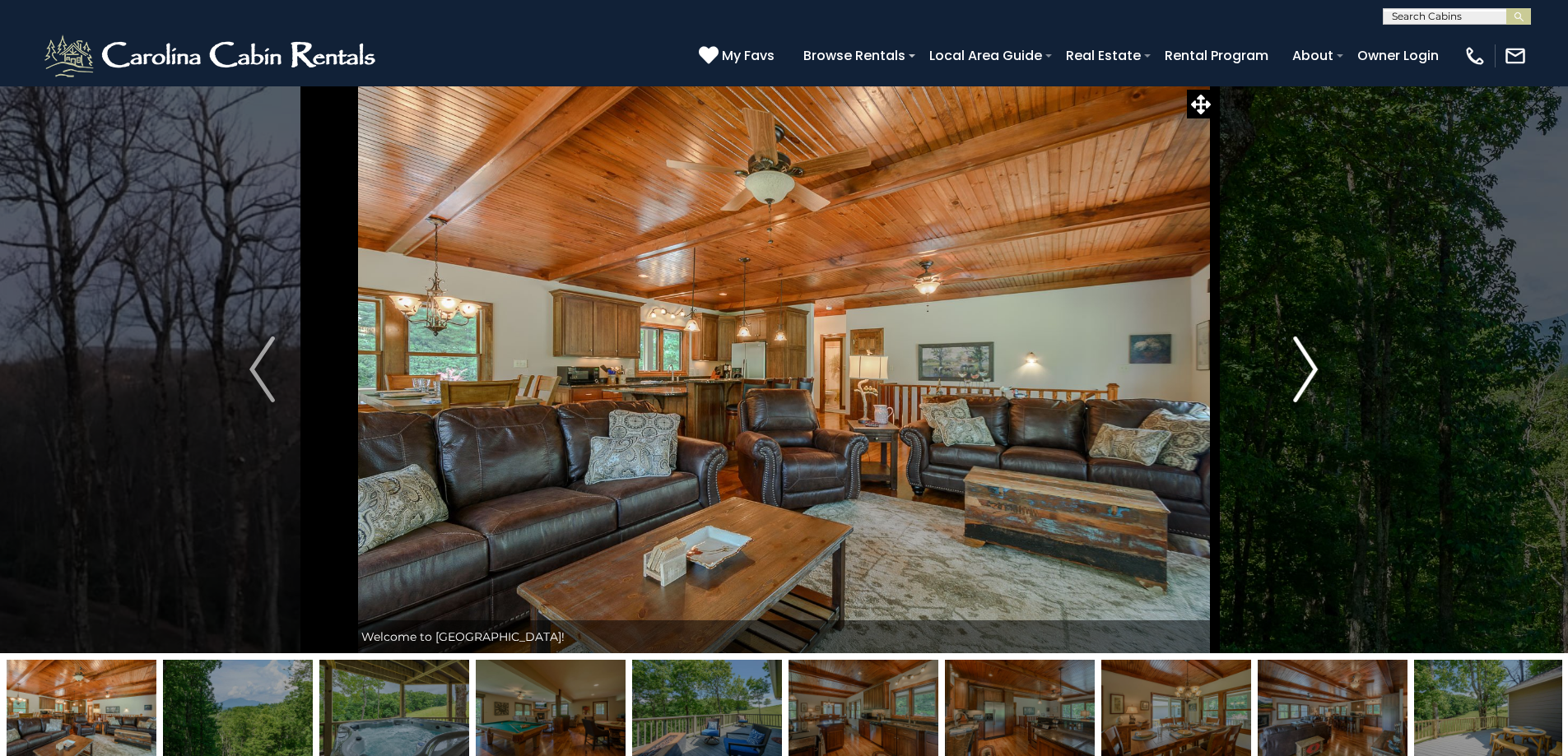
scroll to position [164, 0]
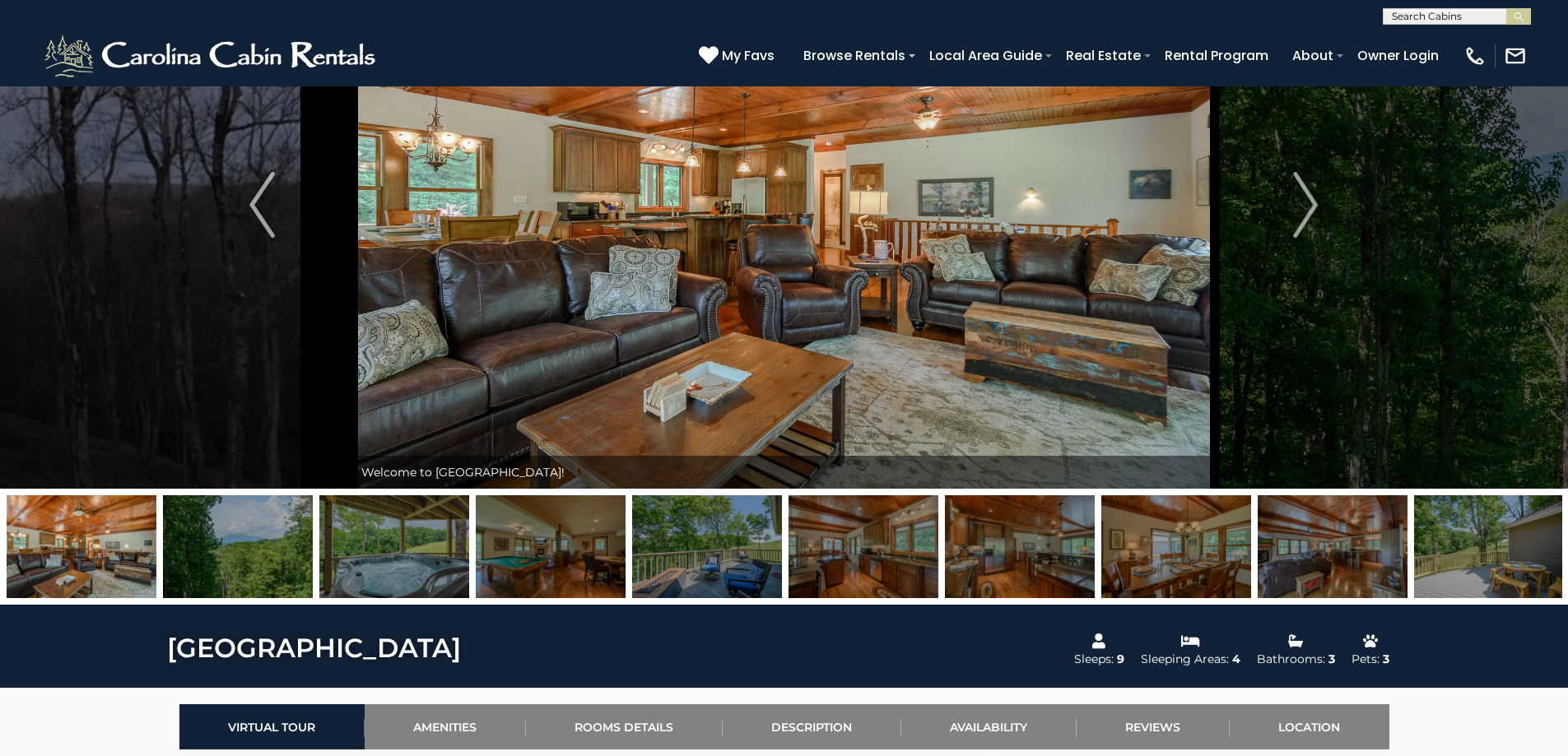
click at [1477, 549] on img at bounding box center [1488, 547] width 150 height 103
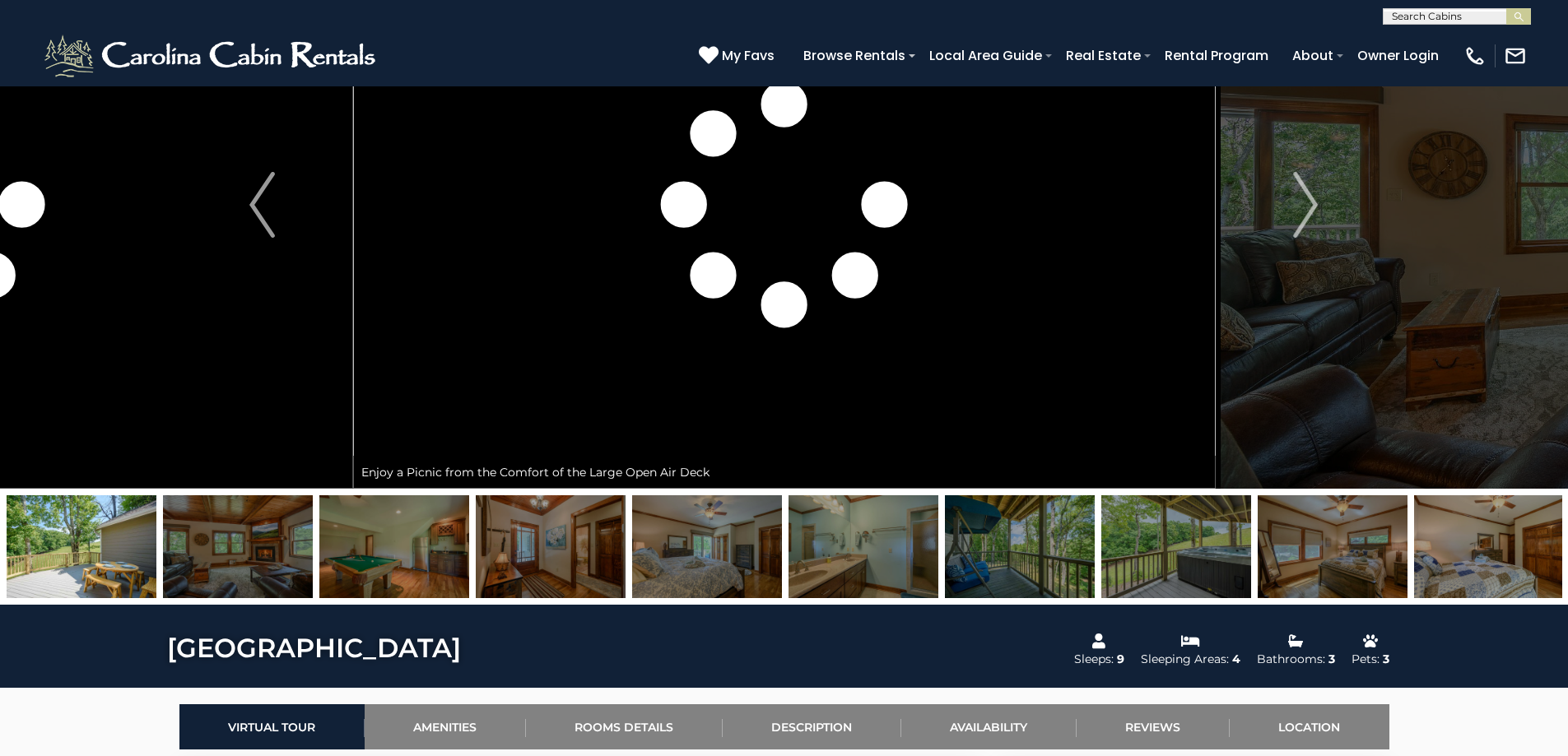
click at [1026, 558] on img at bounding box center [1020, 547] width 150 height 103
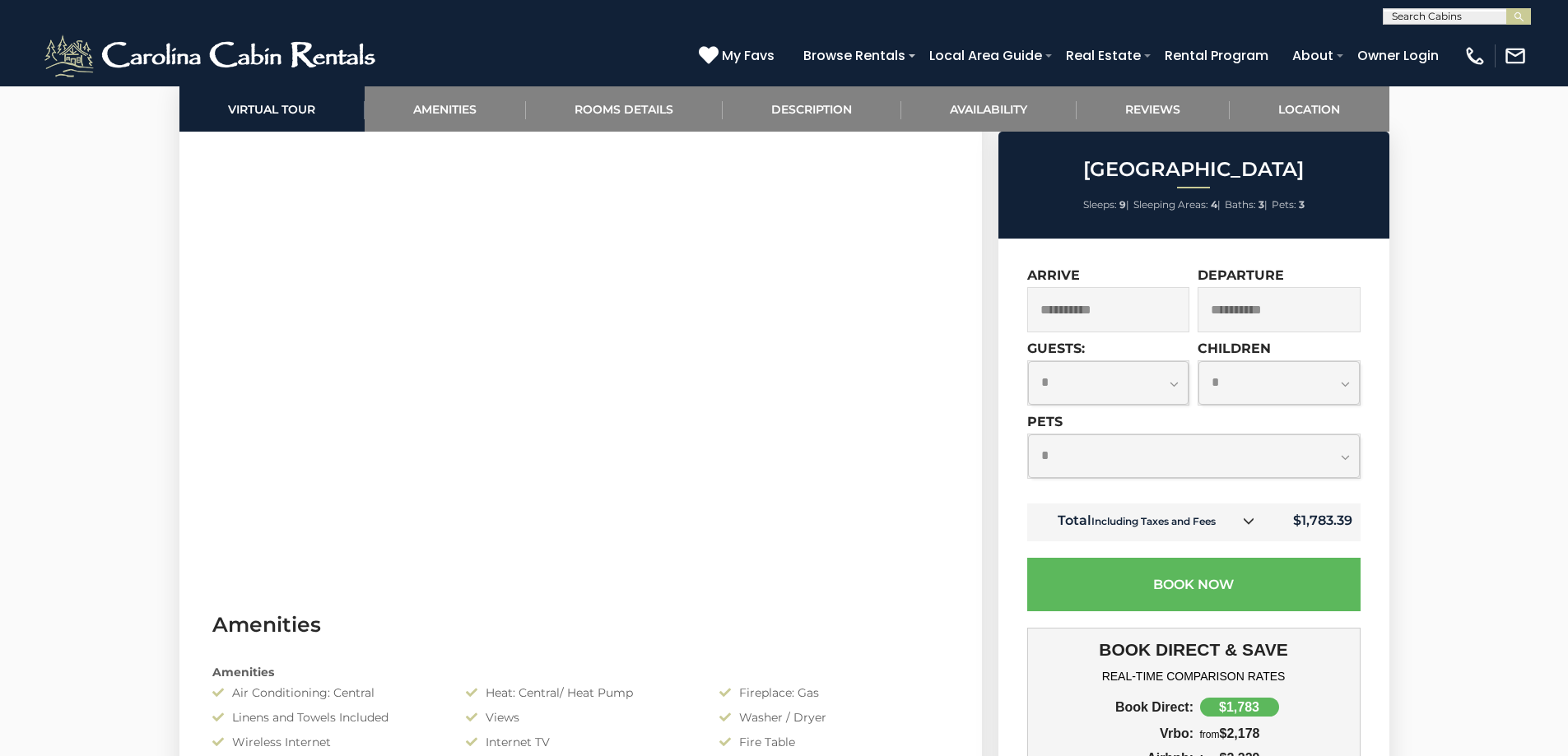
scroll to position [741, 0]
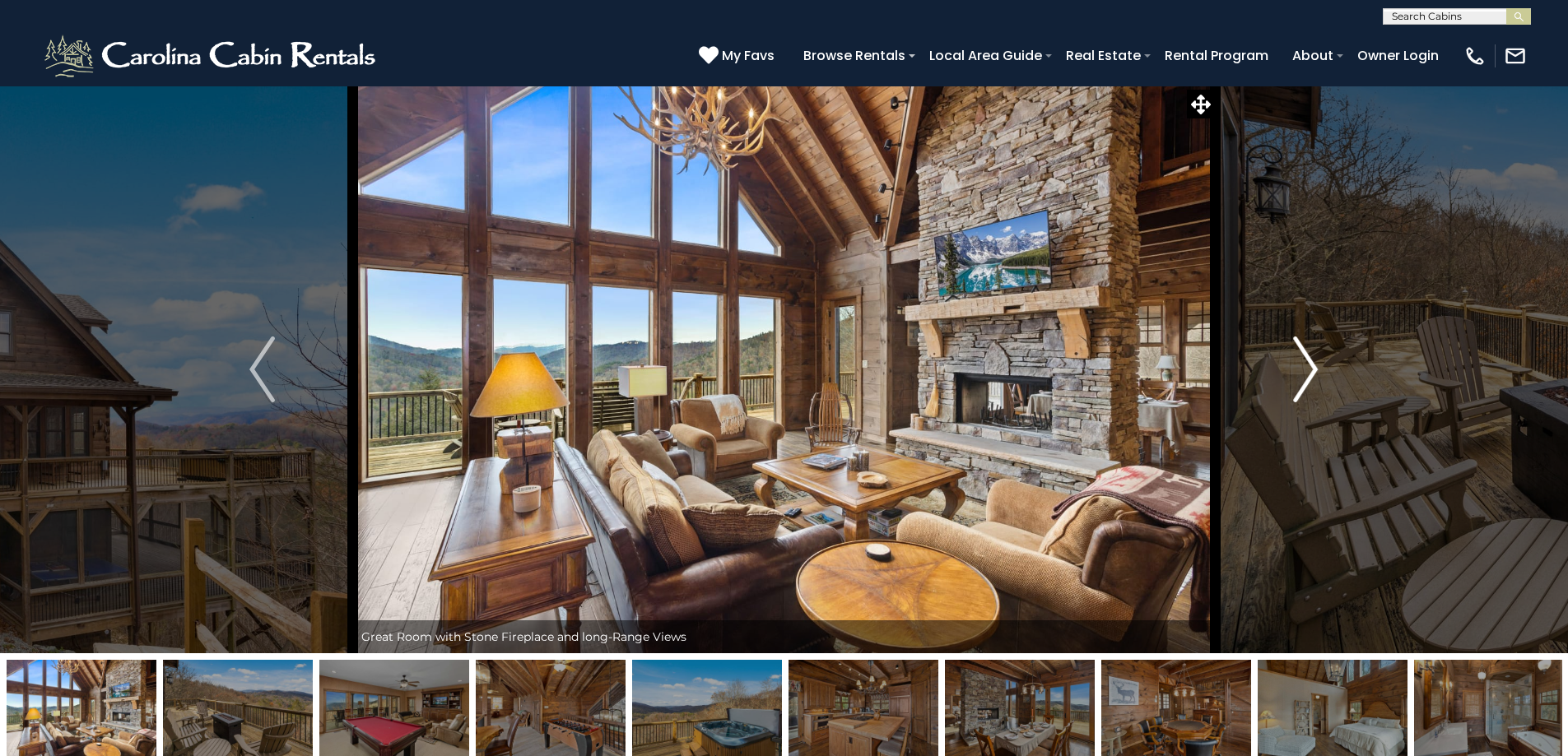
click at [1311, 362] on img "Next" at bounding box center [1305, 369] width 25 height 66
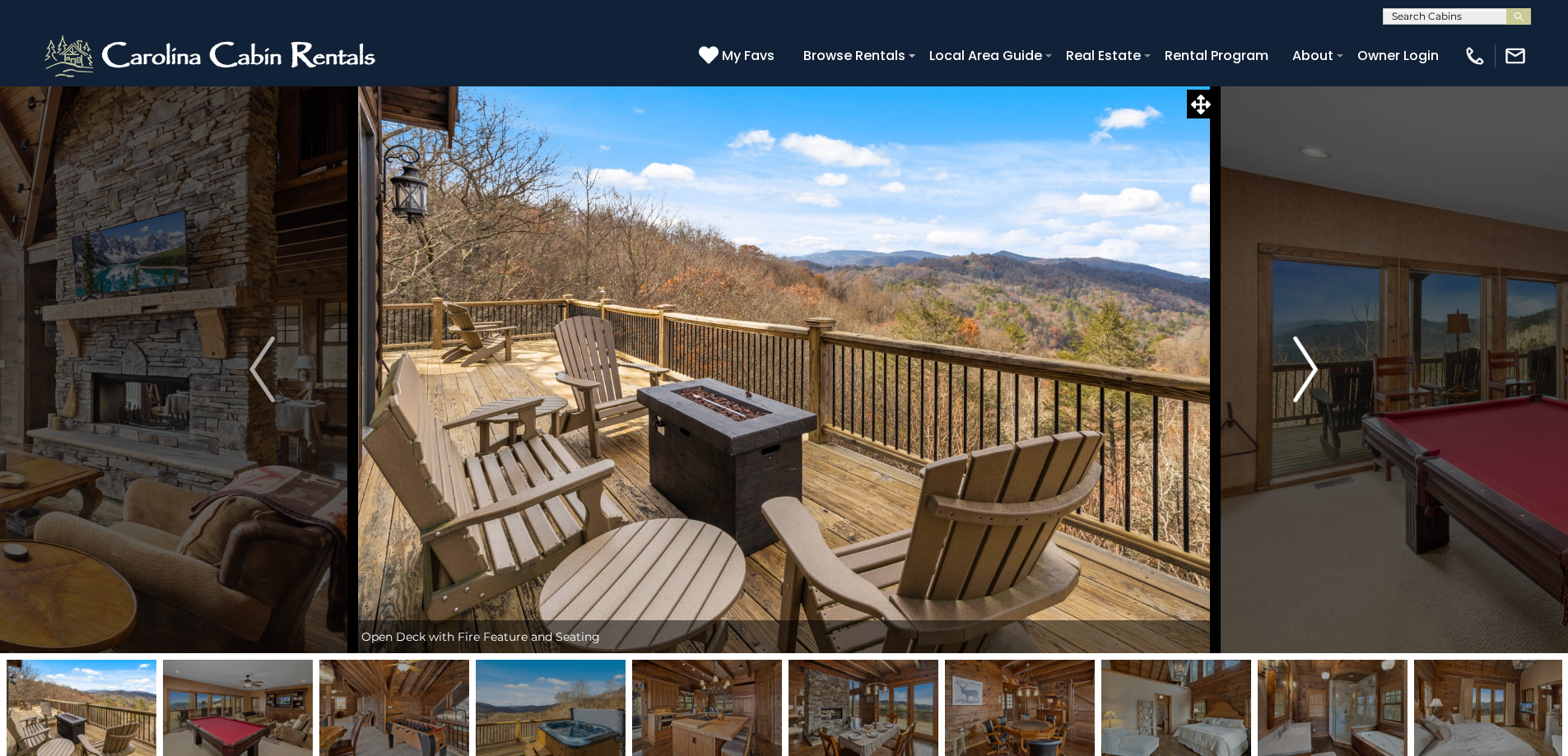
click at [1302, 368] on img "Next" at bounding box center [1305, 369] width 25 height 66
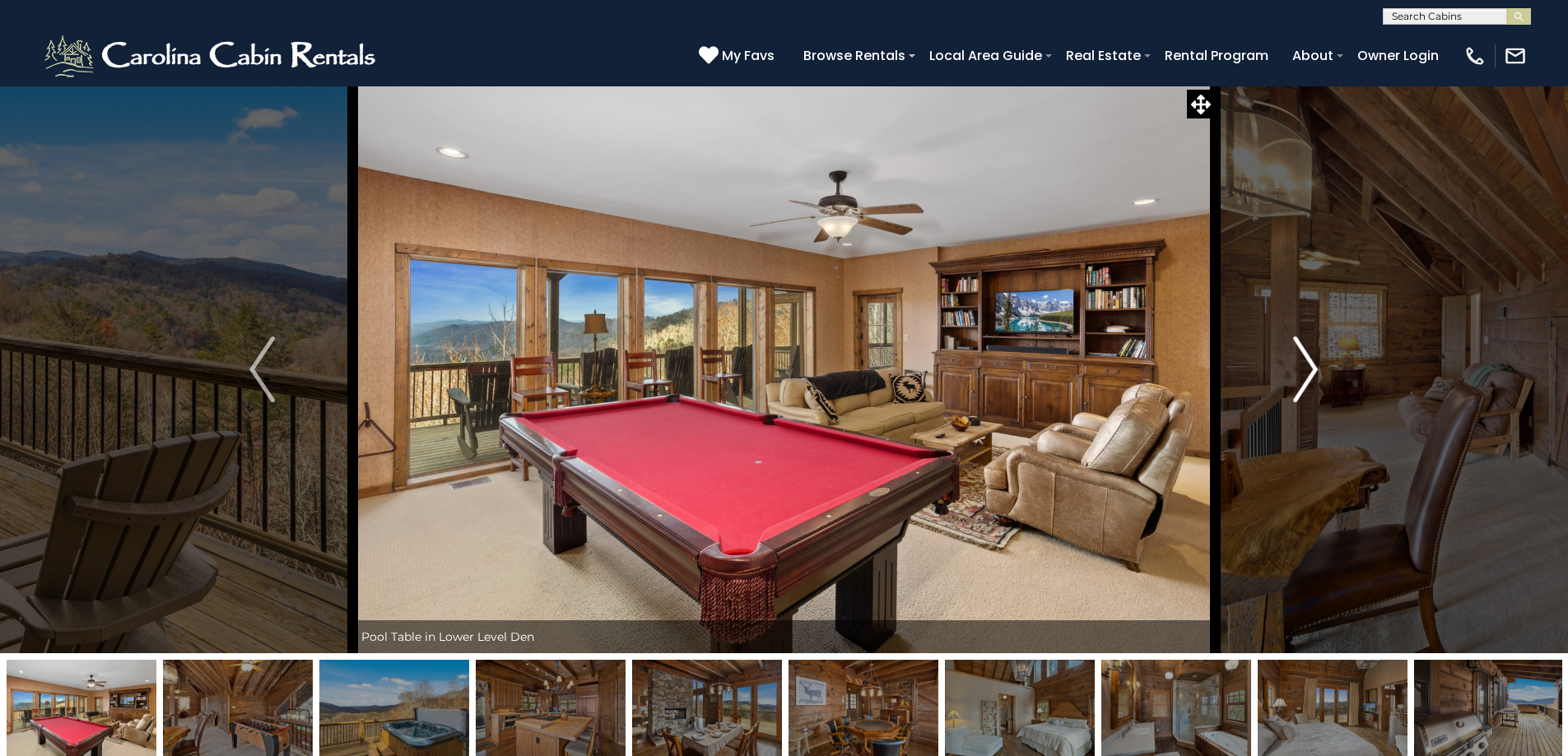
click at [1301, 368] on img "Next" at bounding box center [1305, 369] width 25 height 66
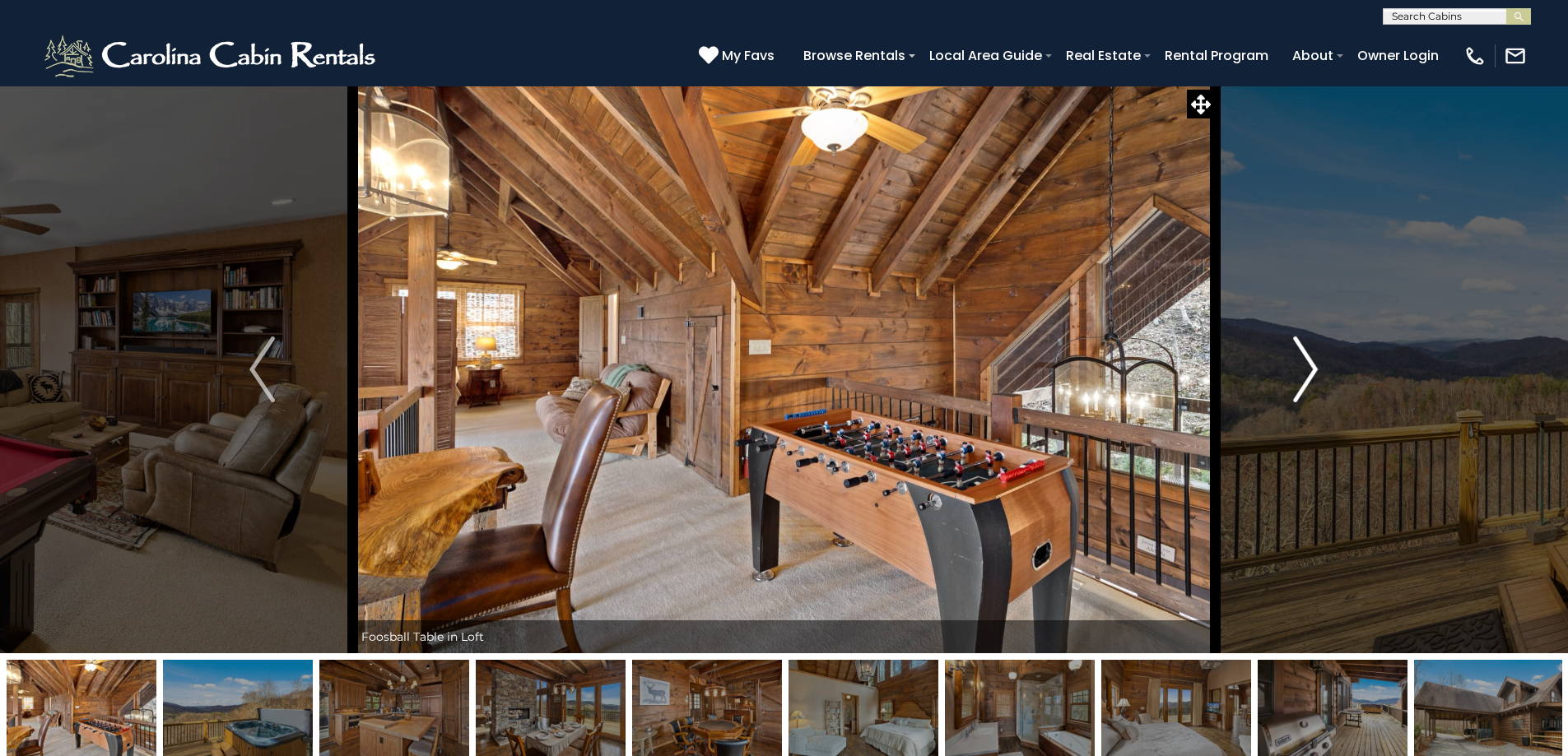
click at [1301, 368] on img "Next" at bounding box center [1305, 369] width 25 height 66
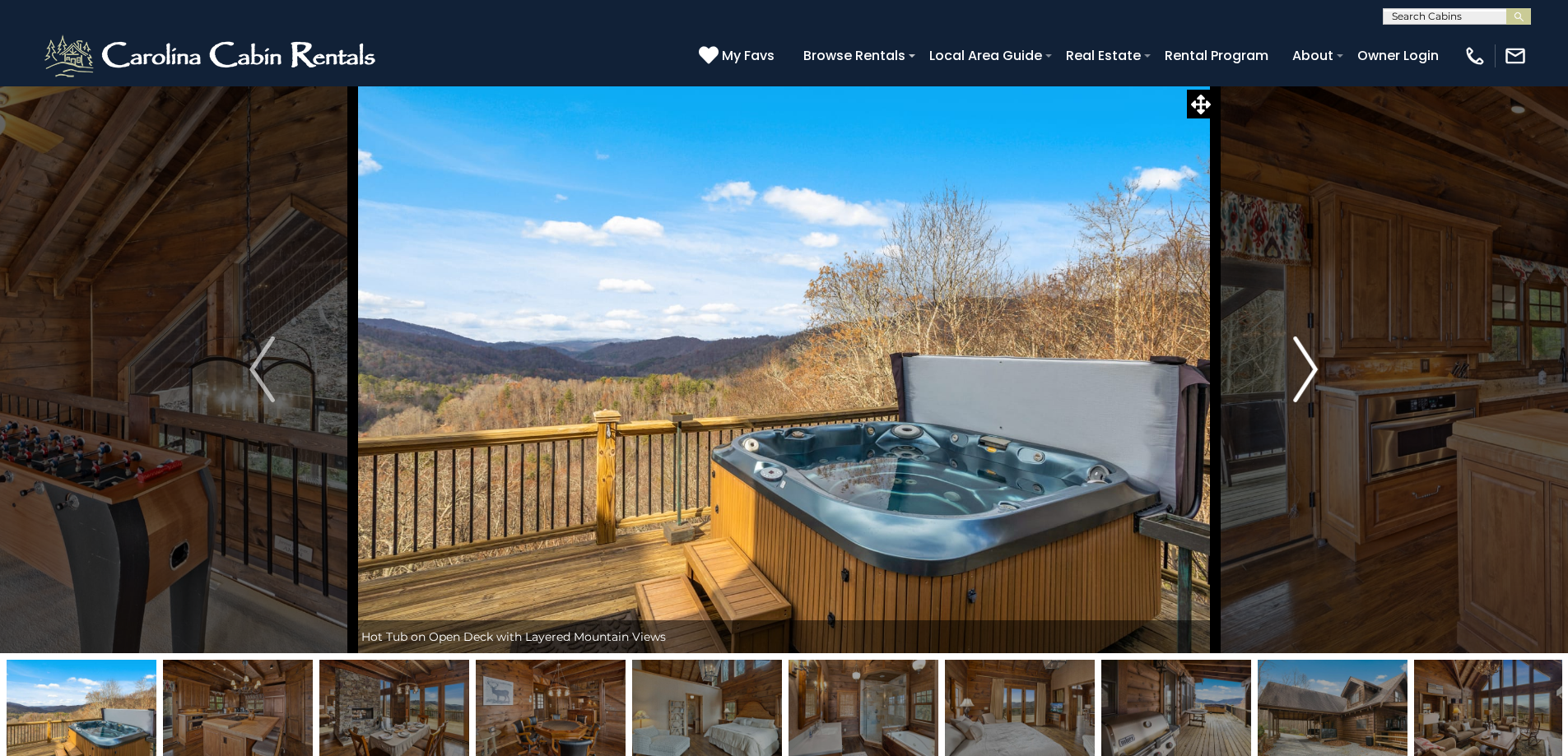
click at [1301, 368] on img "Next" at bounding box center [1305, 369] width 25 height 66
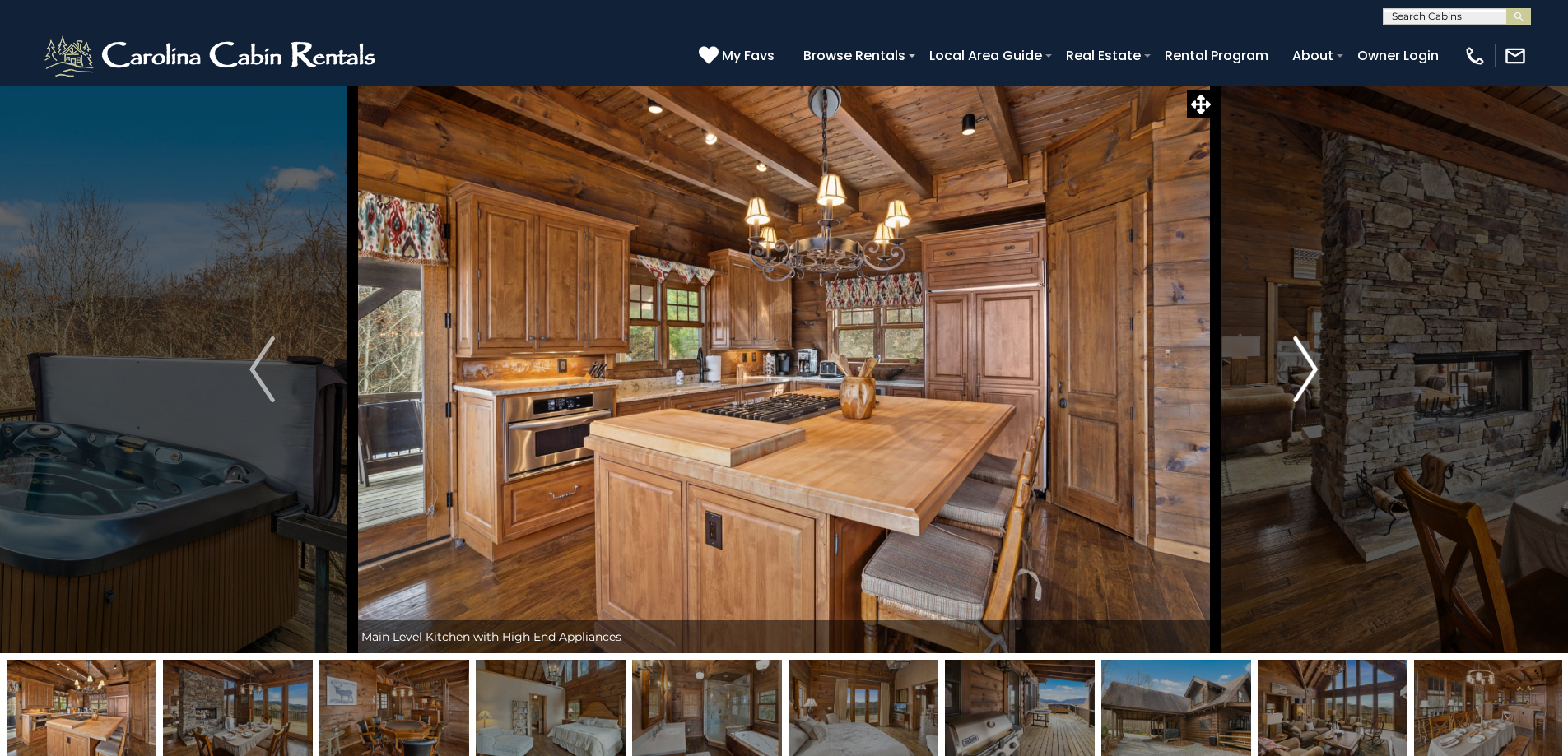
click at [1301, 368] on img "Next" at bounding box center [1305, 369] width 25 height 66
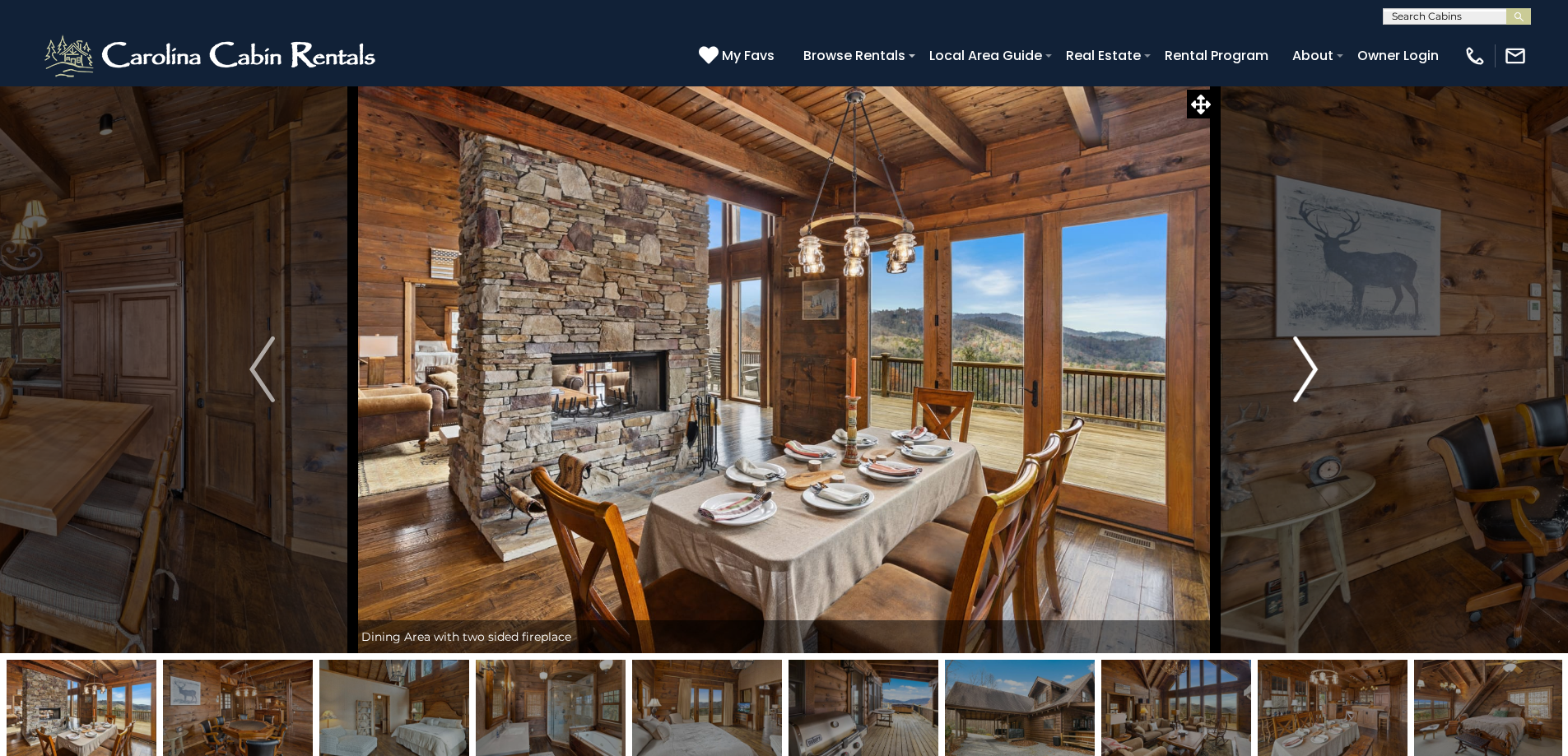
click at [1301, 368] on img "Next" at bounding box center [1305, 369] width 25 height 66
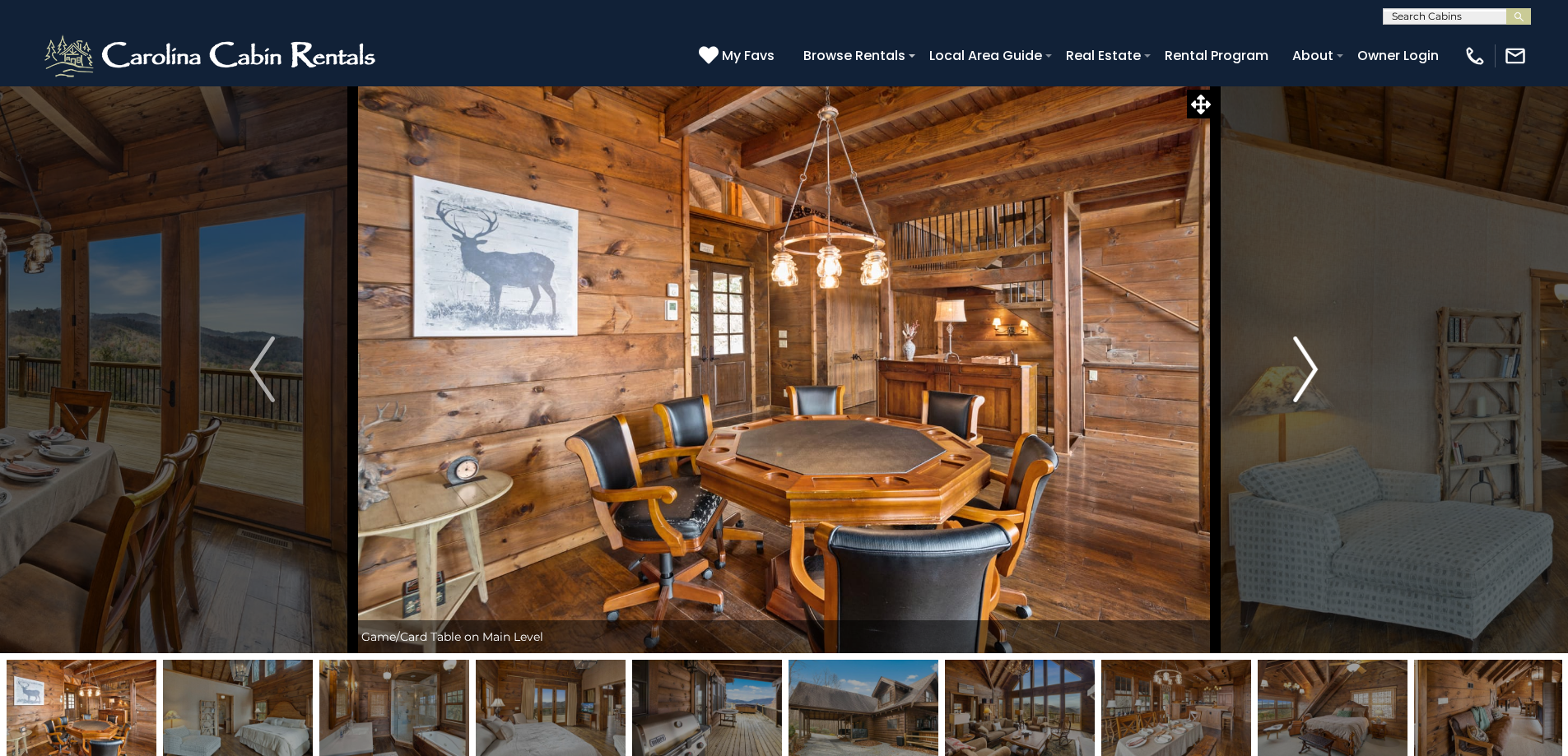
click at [1301, 368] on img "Next" at bounding box center [1305, 369] width 25 height 66
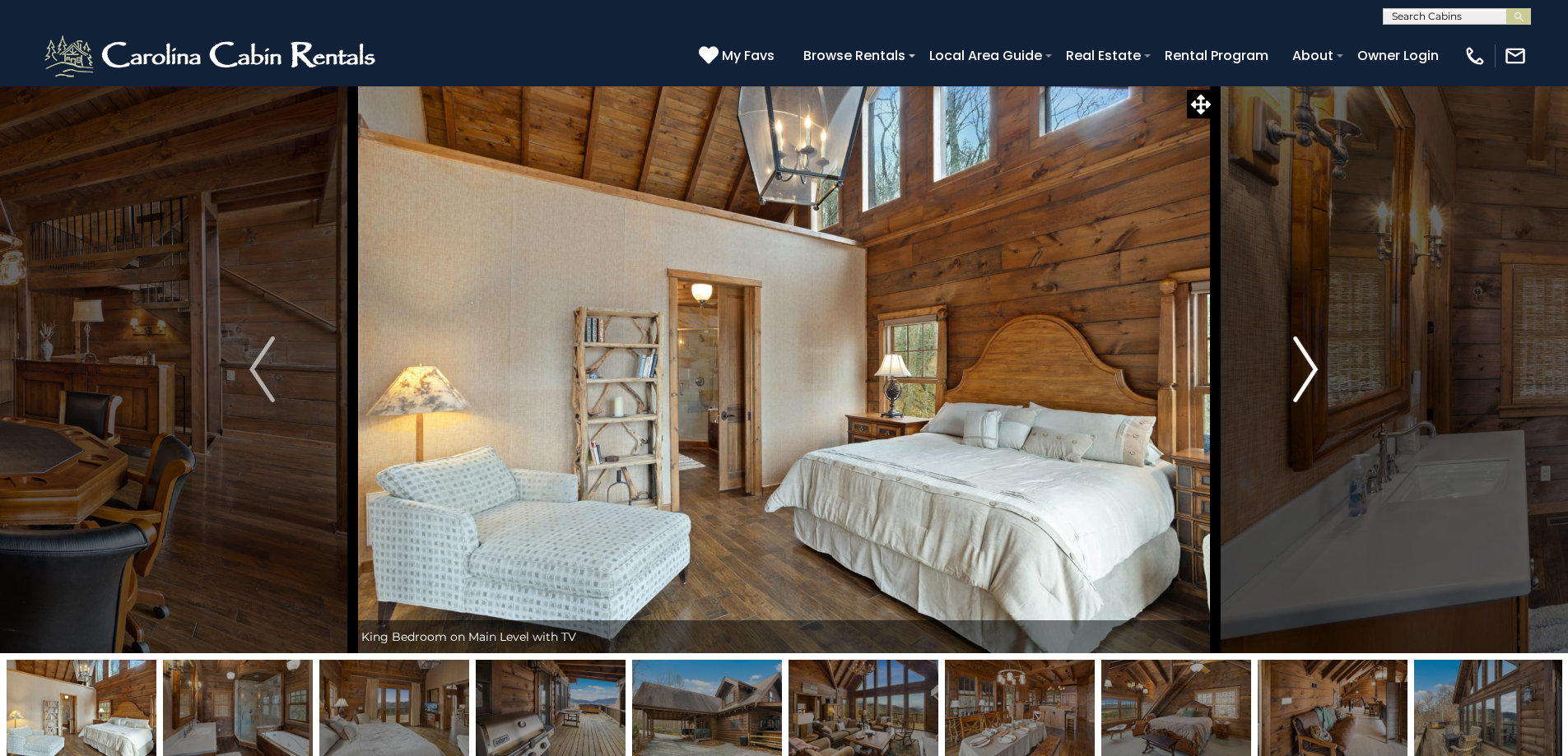
click at [1301, 368] on img "Next" at bounding box center [1305, 369] width 25 height 66
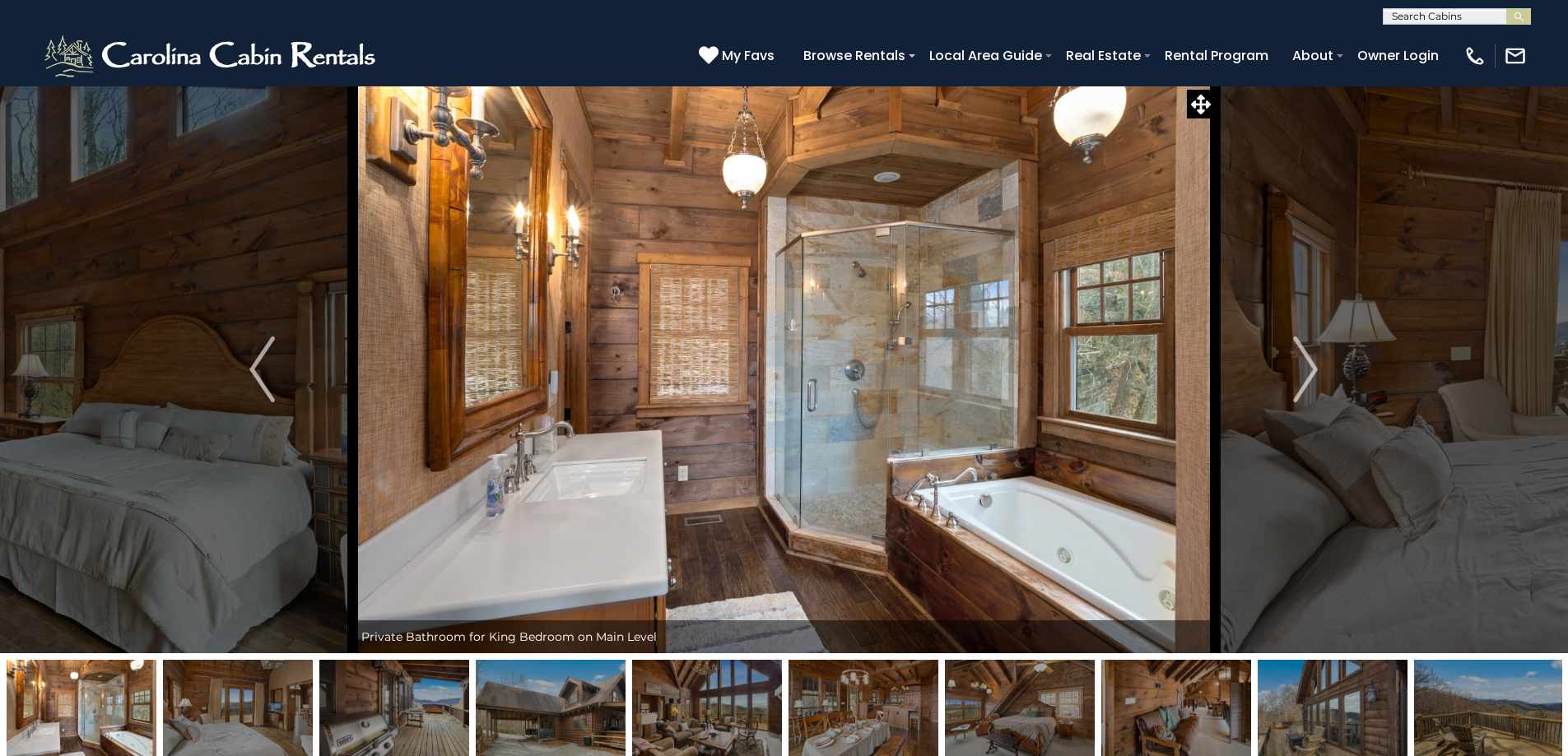
scroll to position [83, 0]
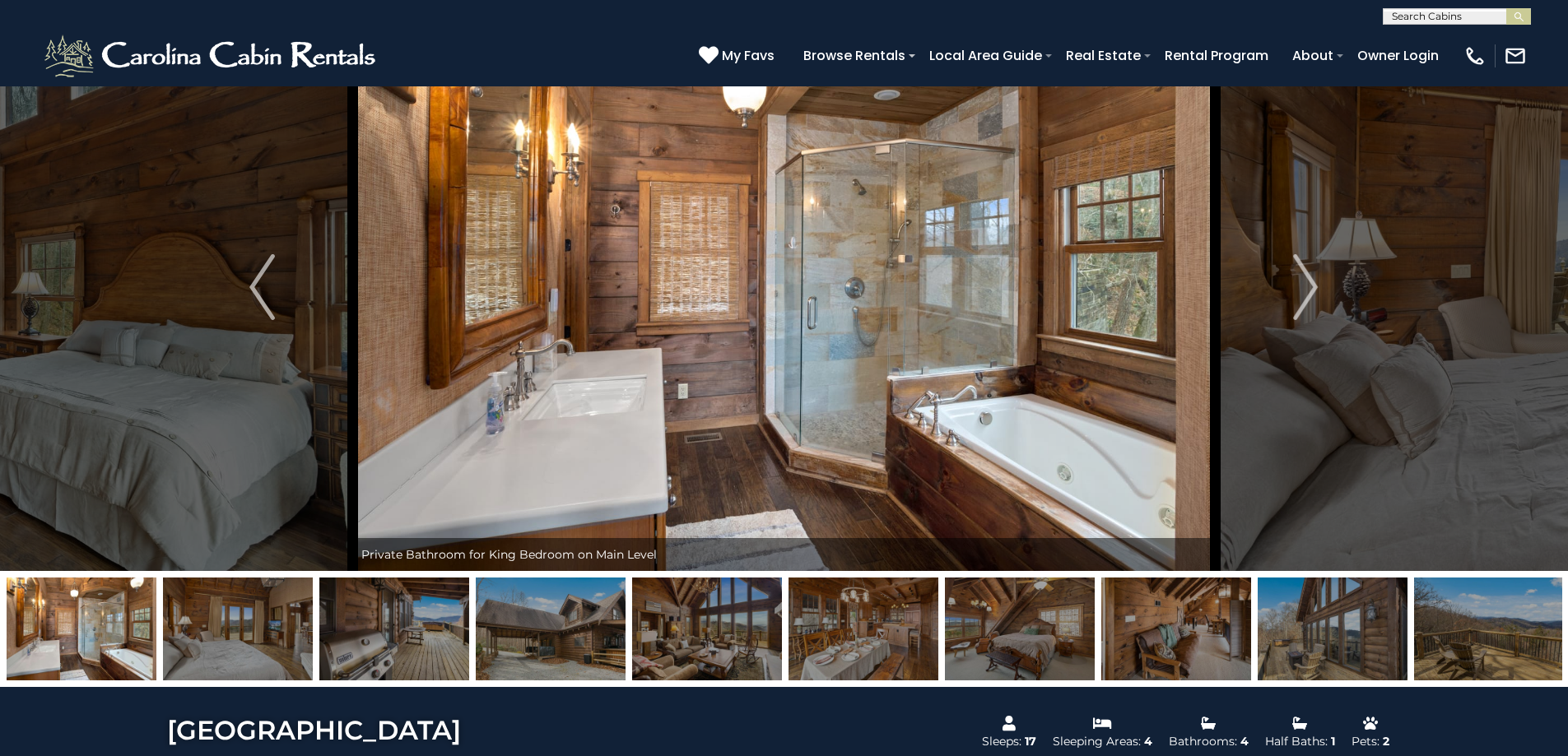
click at [566, 634] on img at bounding box center [550, 629] width 150 height 103
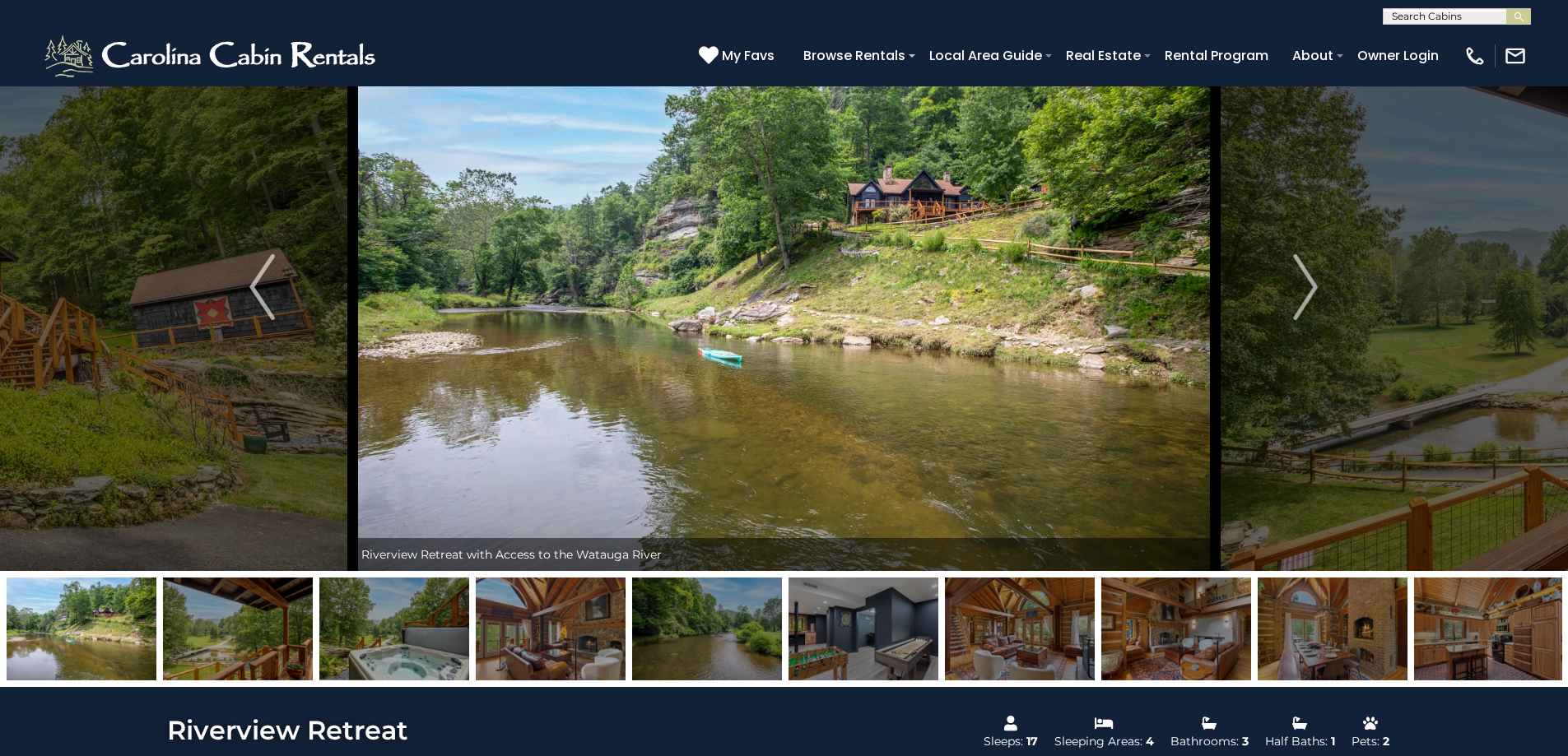
scroll to position [247, 0]
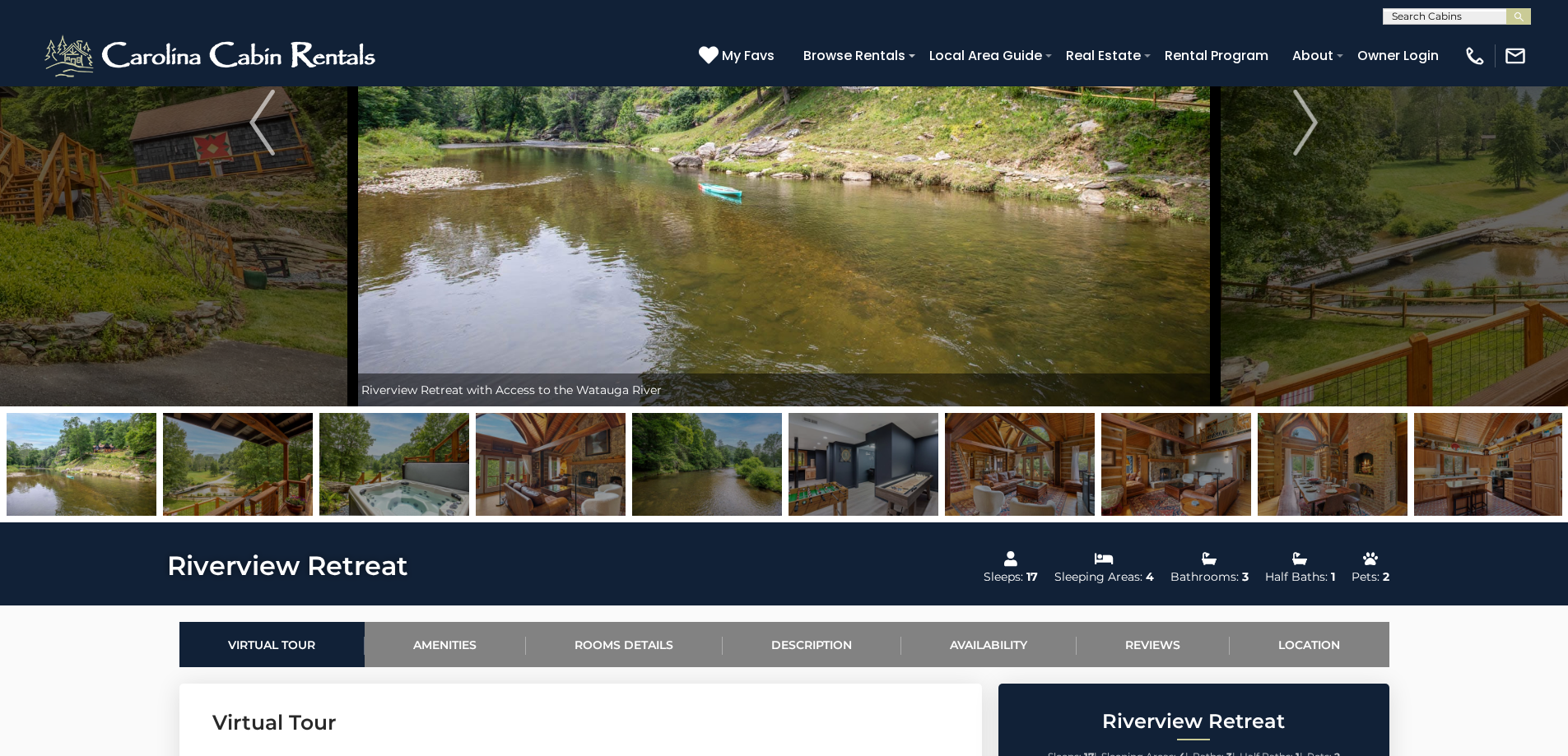
click at [999, 474] on img at bounding box center [1020, 465] width 150 height 103
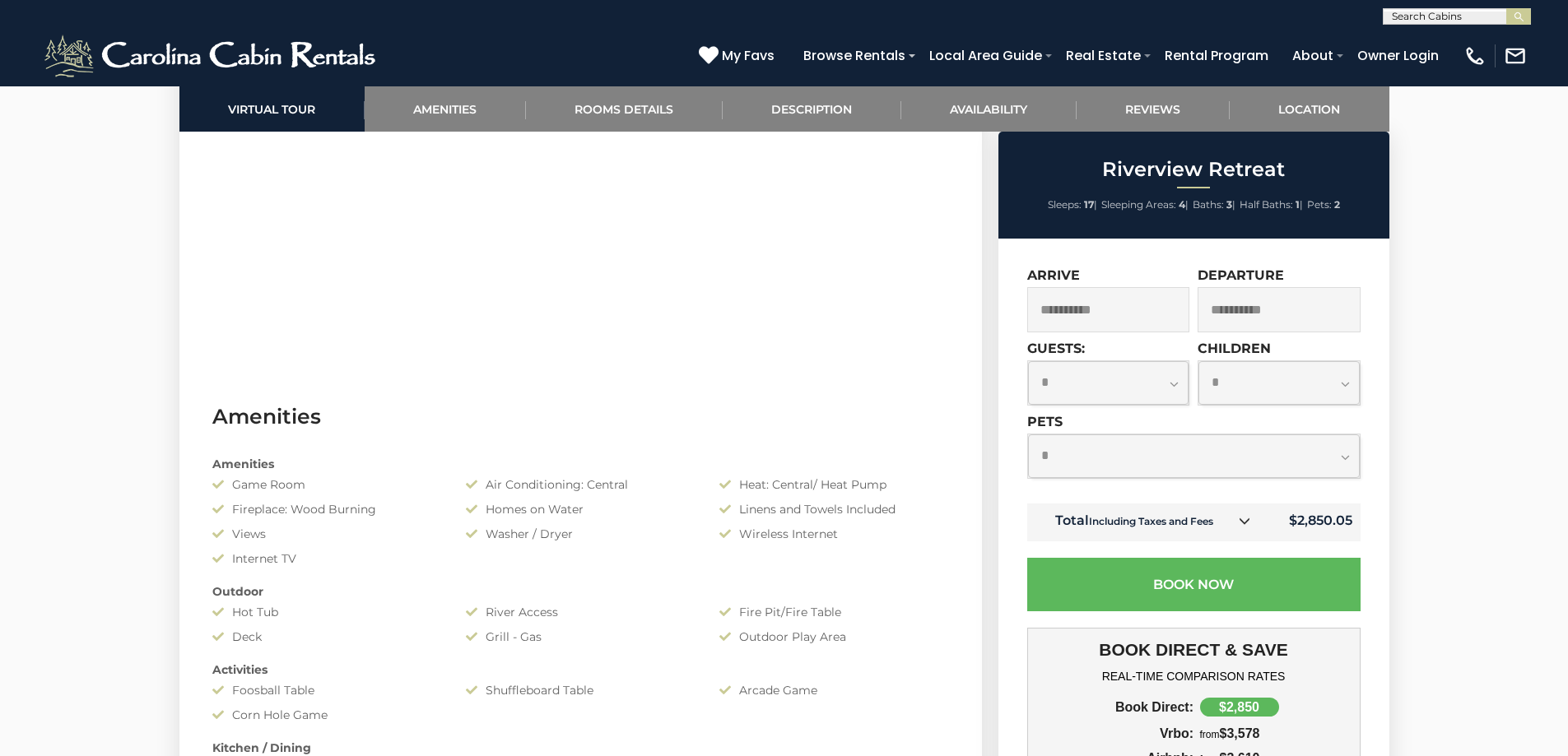
scroll to position [1070, 0]
